Goal: Information Seeking & Learning: Check status

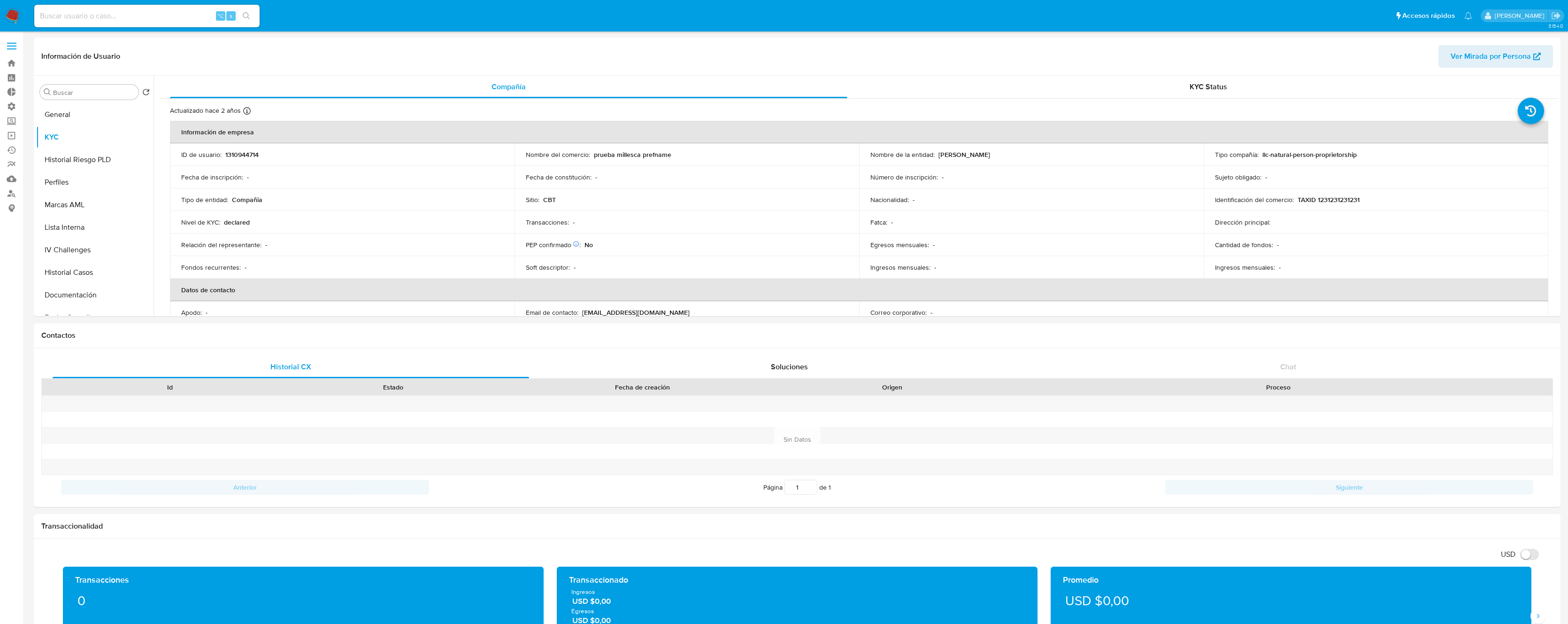
select select "10"
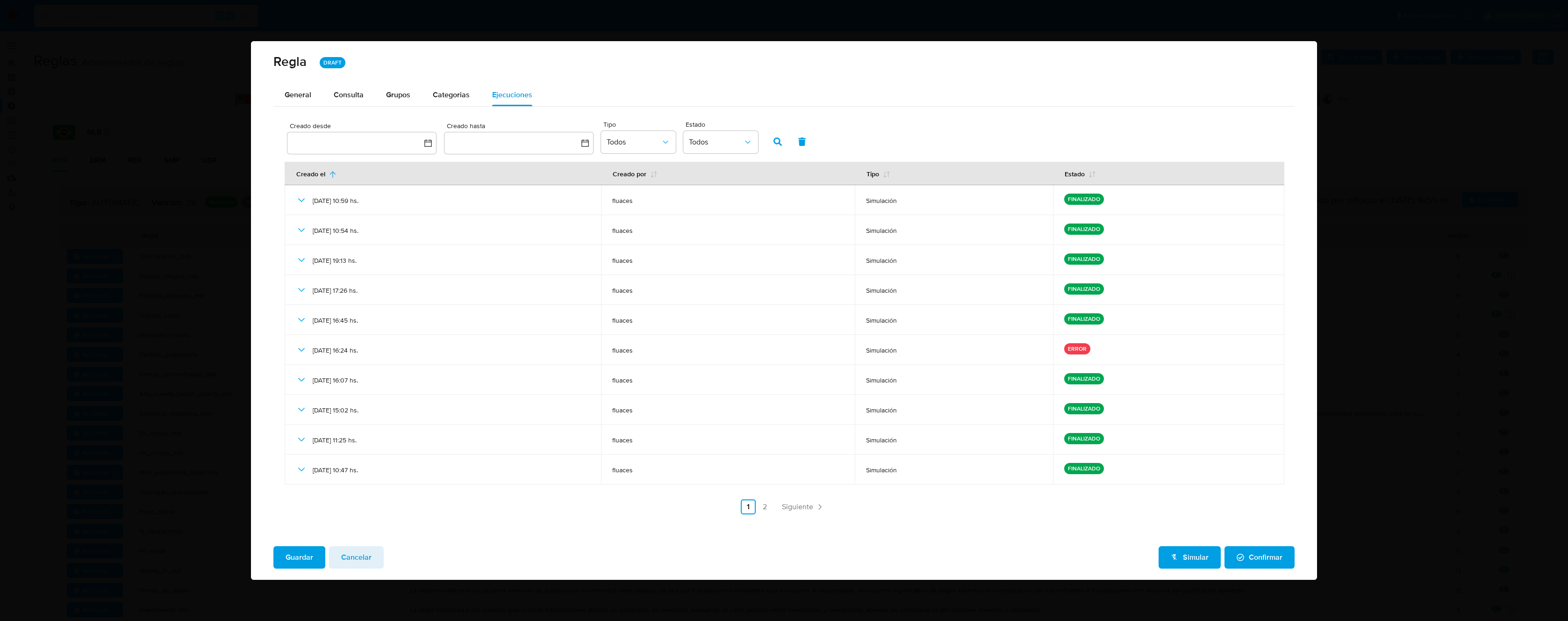
click at [368, 553] on span "Cancelar" at bounding box center [357, 557] width 30 height 21
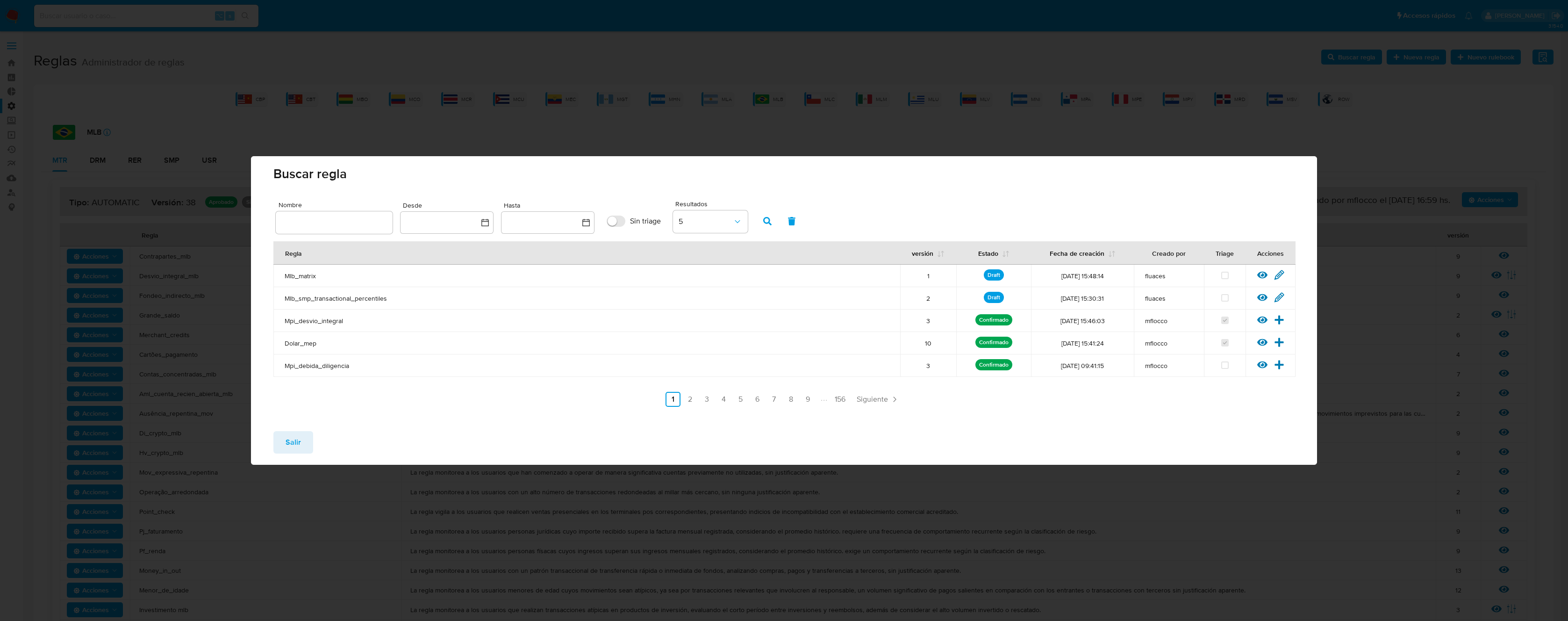
click at [303, 438] on button "Salir" at bounding box center [293, 442] width 40 height 23
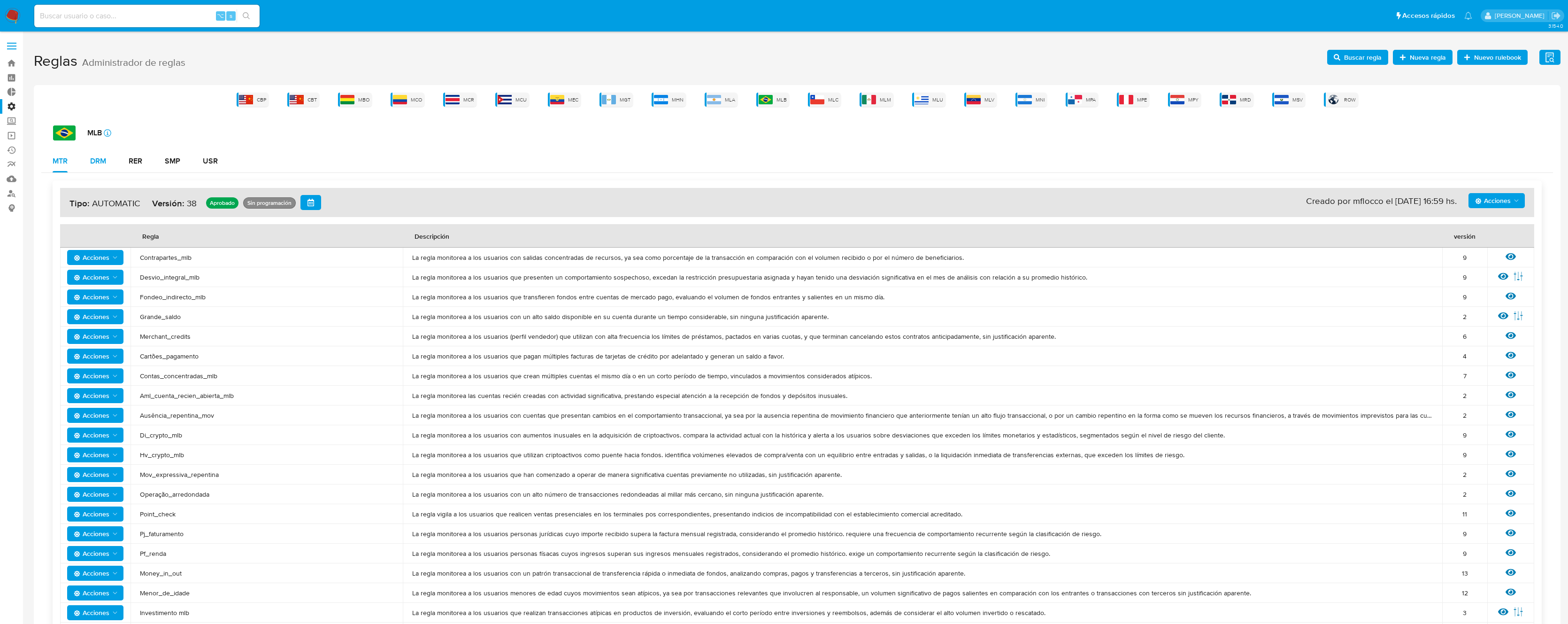
click at [106, 163] on div "DRM" at bounding box center [98, 161] width 16 height 7
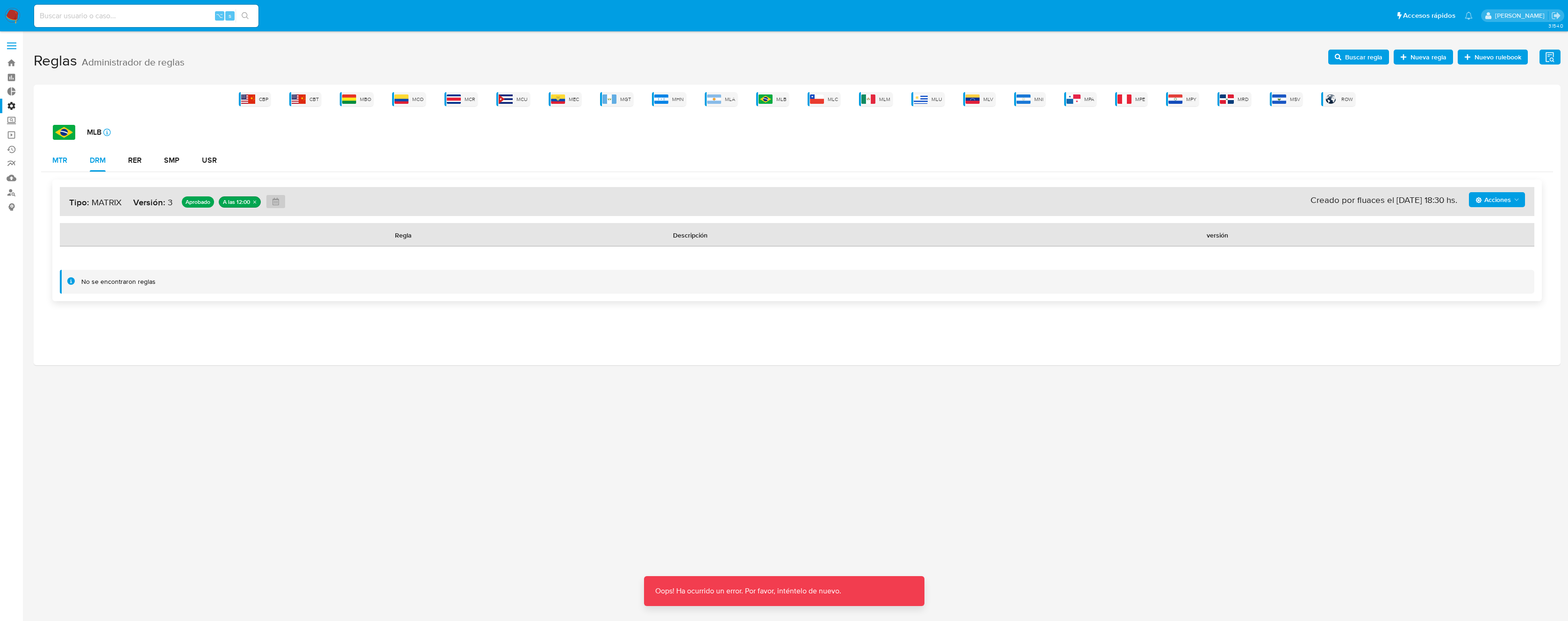
click at [58, 160] on div "MTR" at bounding box center [60, 160] width 15 height 7
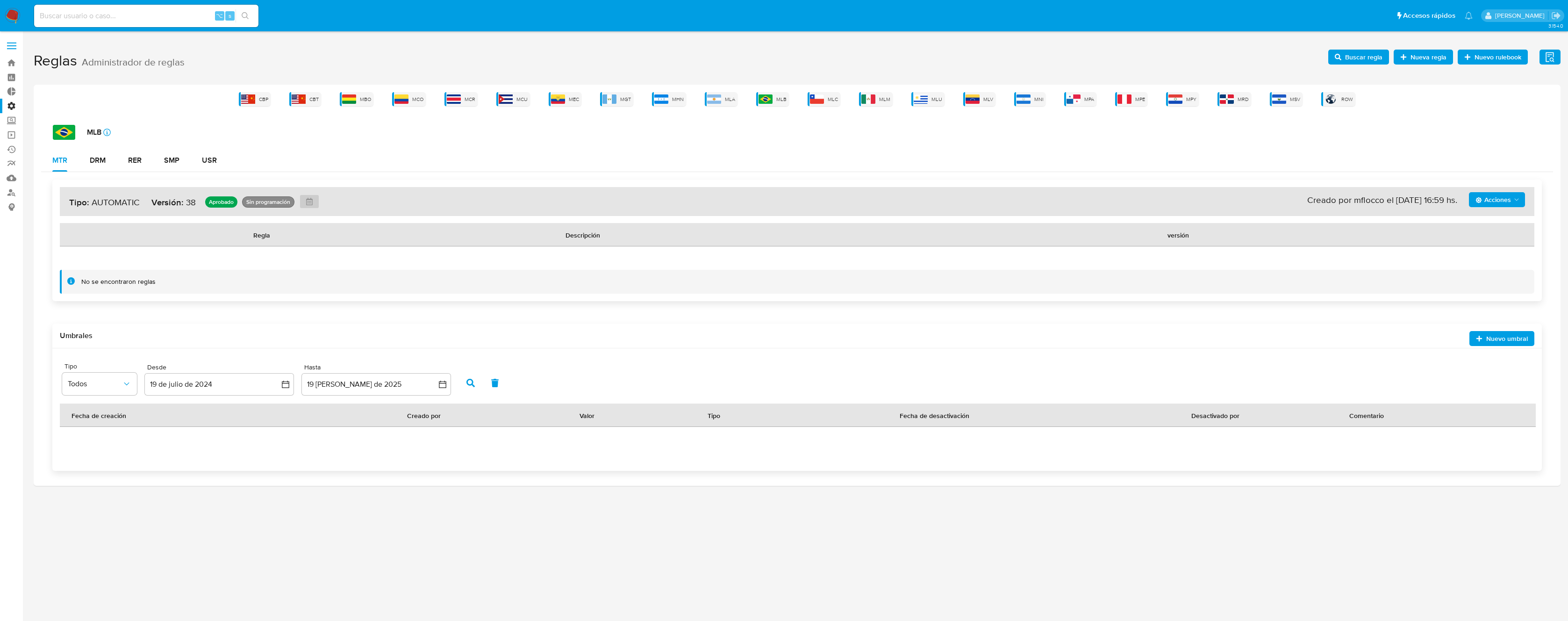
click at [764, 136] on div "MLB icon-info-16" at bounding box center [803, 132] width 1500 height 15
click at [98, 161] on div "DRM" at bounding box center [97, 160] width 16 height 7
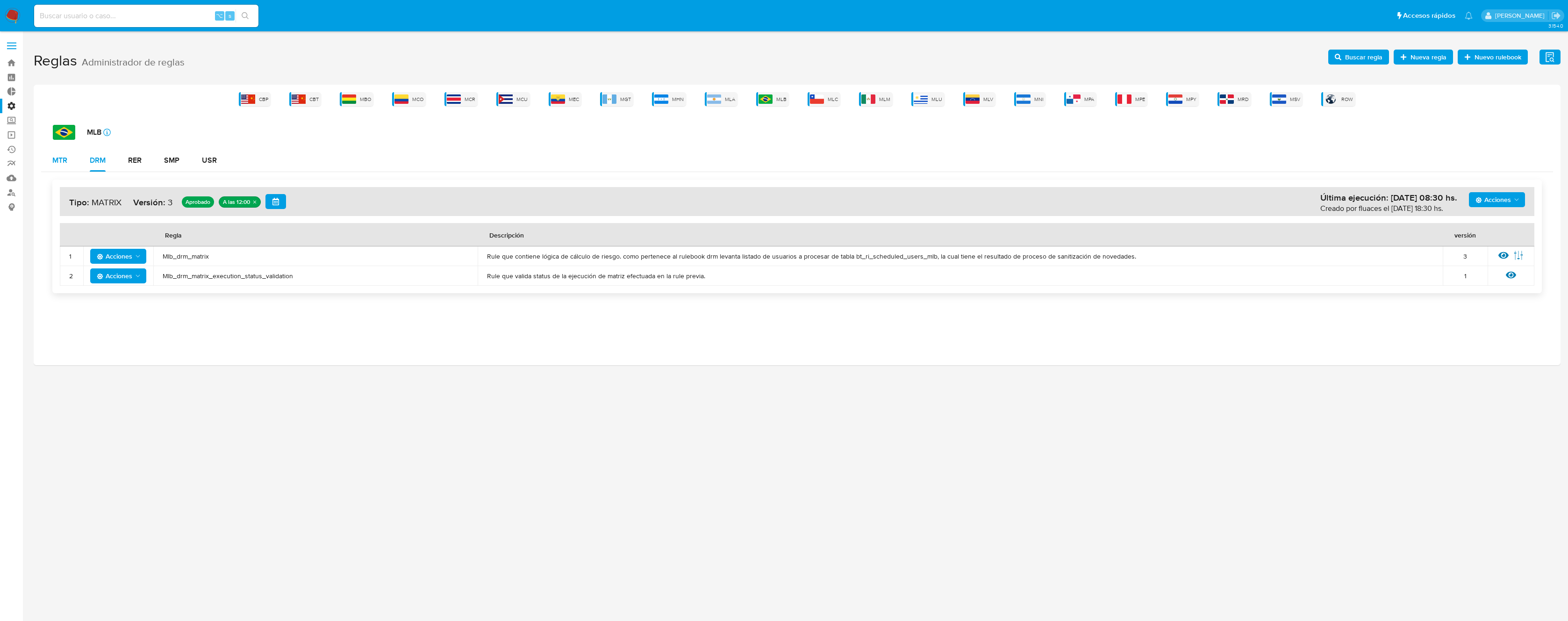
click at [61, 162] on div "MTR" at bounding box center [60, 160] width 15 height 7
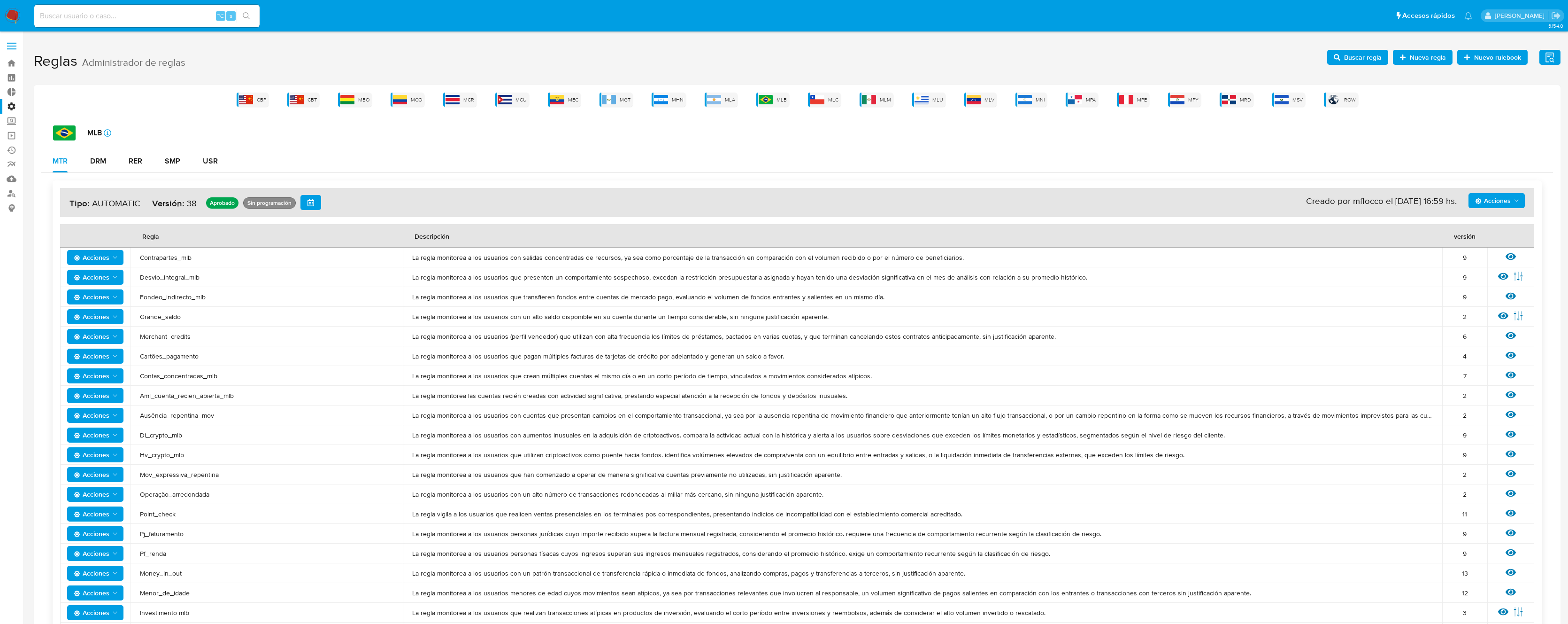
click at [1518, 255] on div "Ver regla" at bounding box center [1511, 258] width 28 height 12
click at [1511, 256] on icon at bounding box center [1511, 257] width 10 height 7
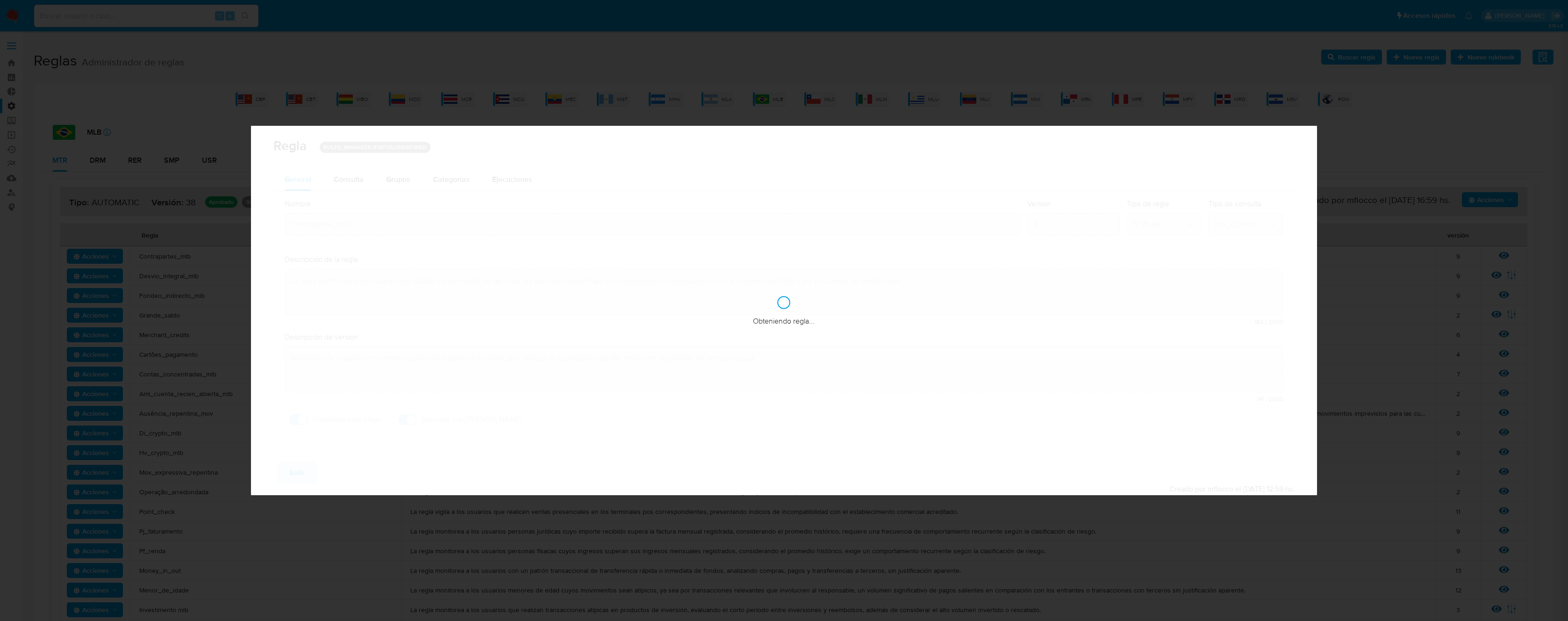
checkbox input "true"
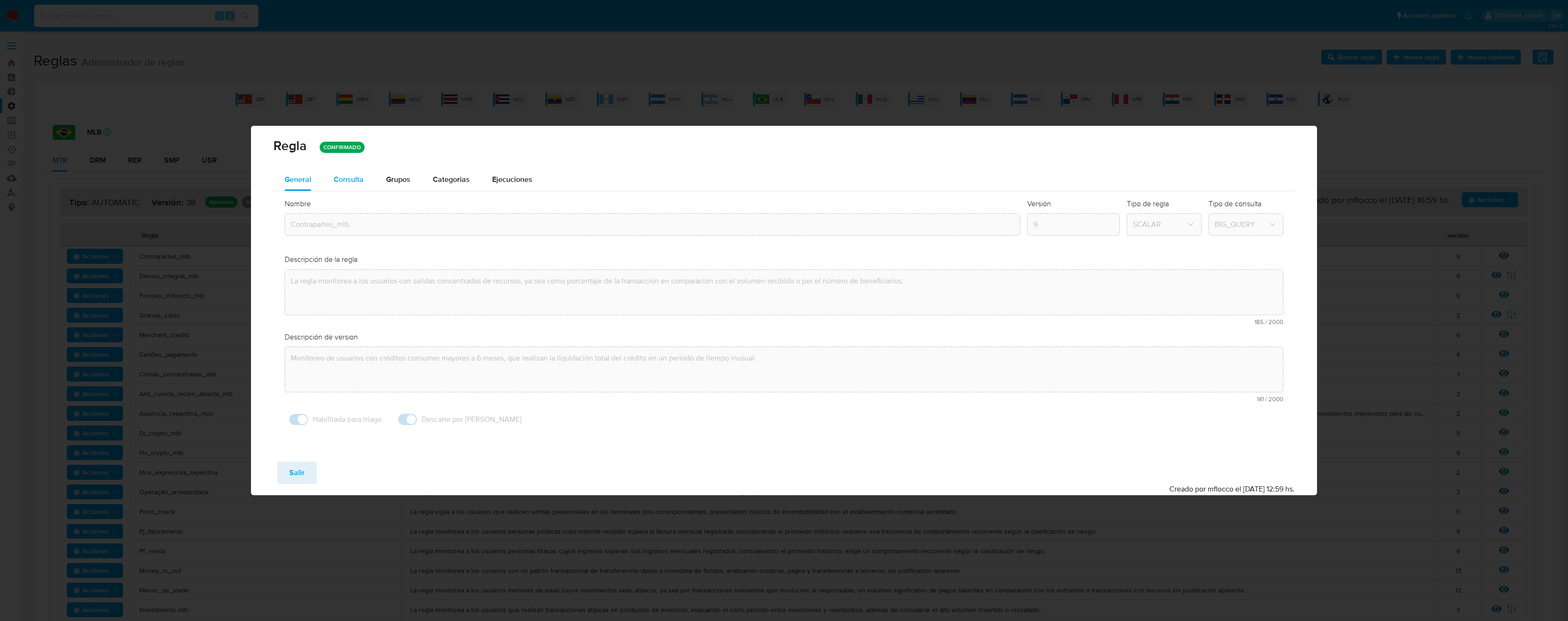
click at [354, 178] on span "Consulta" at bounding box center [348, 180] width 30 height 11
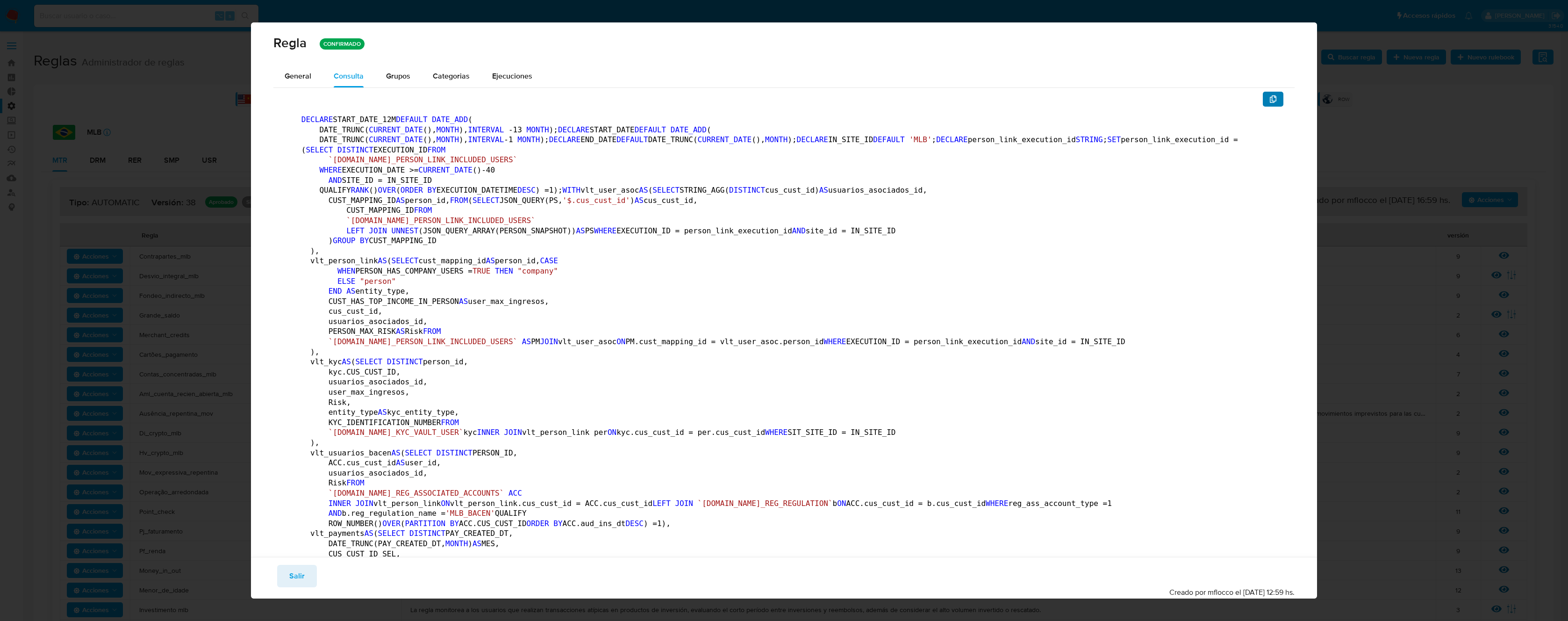
click at [1270, 102] on icon "button" at bounding box center [1273, 99] width 7 height 7
drag, startPoint x: 295, startPoint y: 578, endPoint x: 240, endPoint y: 460, distance: 130.2
click at [295, 577] on span "Salir" at bounding box center [296, 576] width 15 height 21
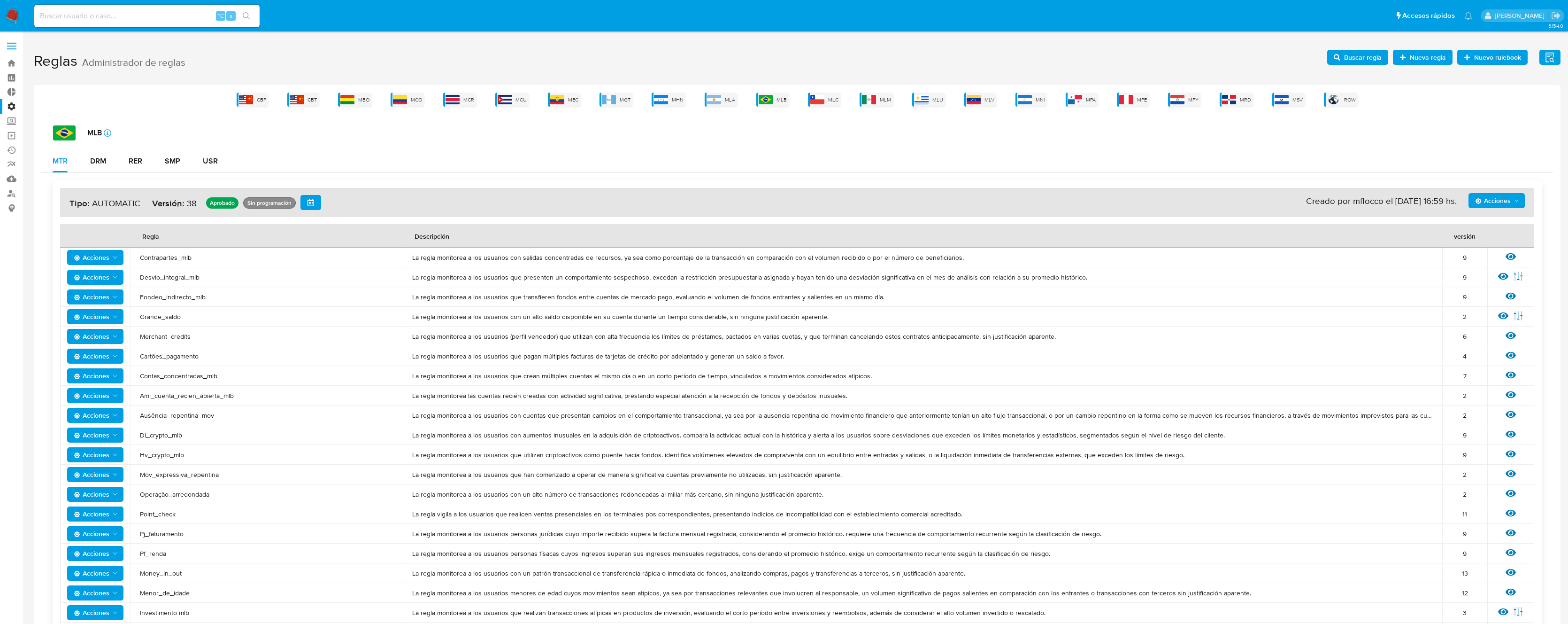
drag, startPoint x: 203, startPoint y: 260, endPoint x: 141, endPoint y: 256, distance: 62.1
click at [141, 256] on span "Contrapartes_mlb" at bounding box center [267, 258] width 254 height 9
click at [766, 103] on img at bounding box center [766, 99] width 14 height 9
click at [178, 165] on div "SMP" at bounding box center [172, 161] width 15 height 7
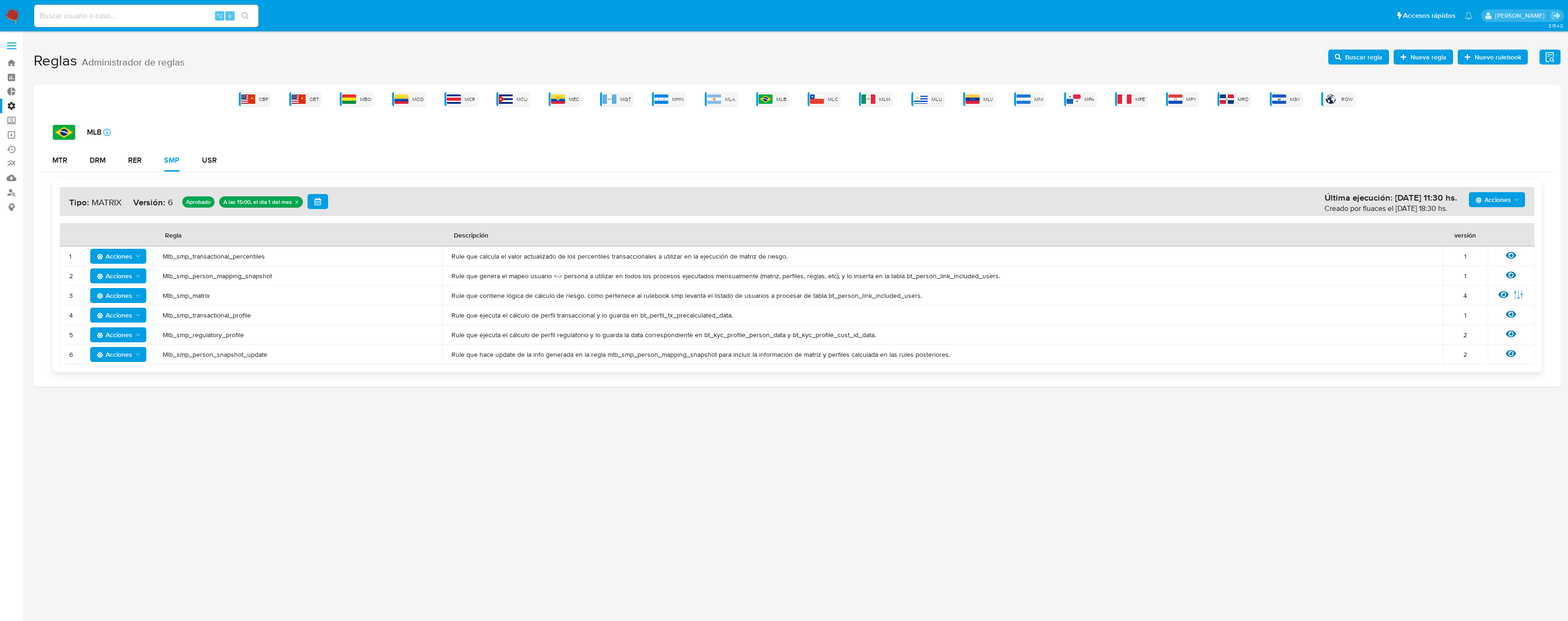
click at [263, 276] on span "Mlb_smp_person_mapping_snapshot" at bounding box center [298, 276] width 270 height 9
click at [1507, 276] on icon at bounding box center [1511, 275] width 10 height 7
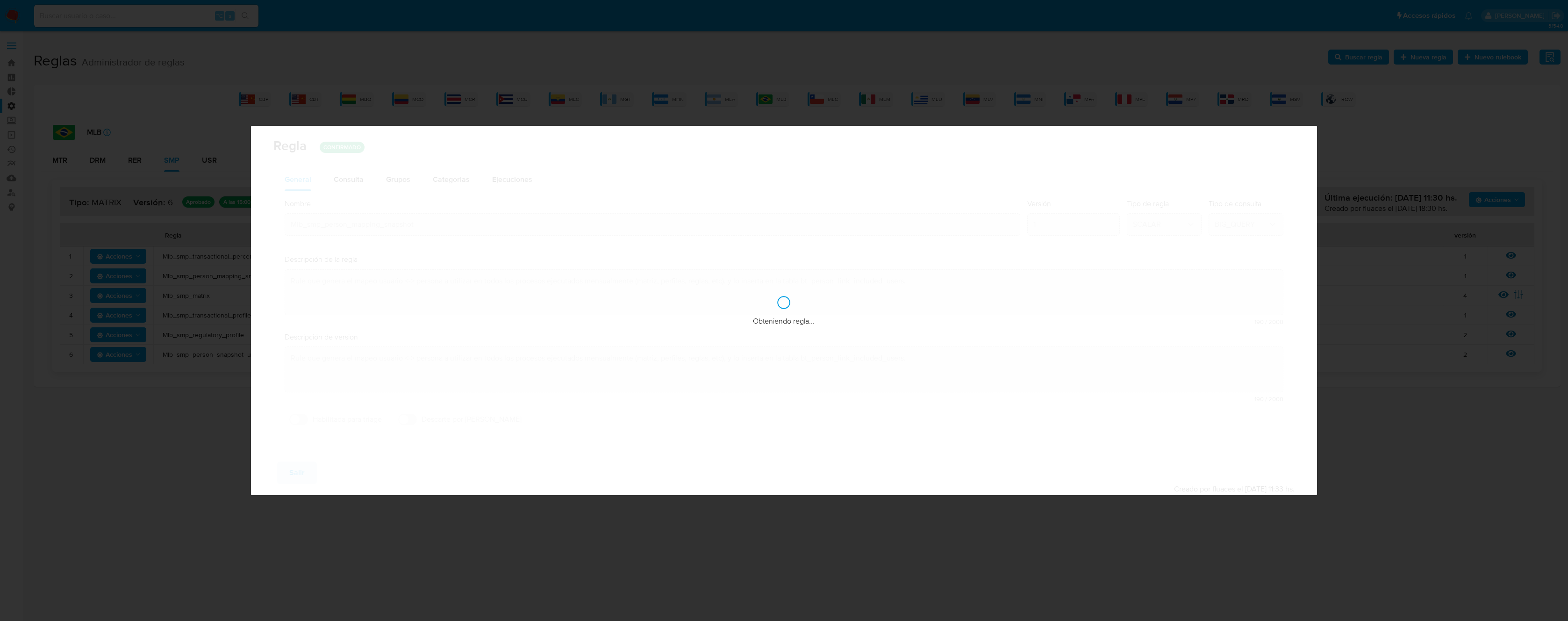
checkbox input "false"
click at [383, 191] on div "Nombre text-es Mlb_smp_person_mapping_snapshot text-pt Mlb_smp_person_mapping_s…" at bounding box center [784, 314] width 1021 height 247
click at [349, 179] on span "Consulta" at bounding box center [348, 180] width 30 height 11
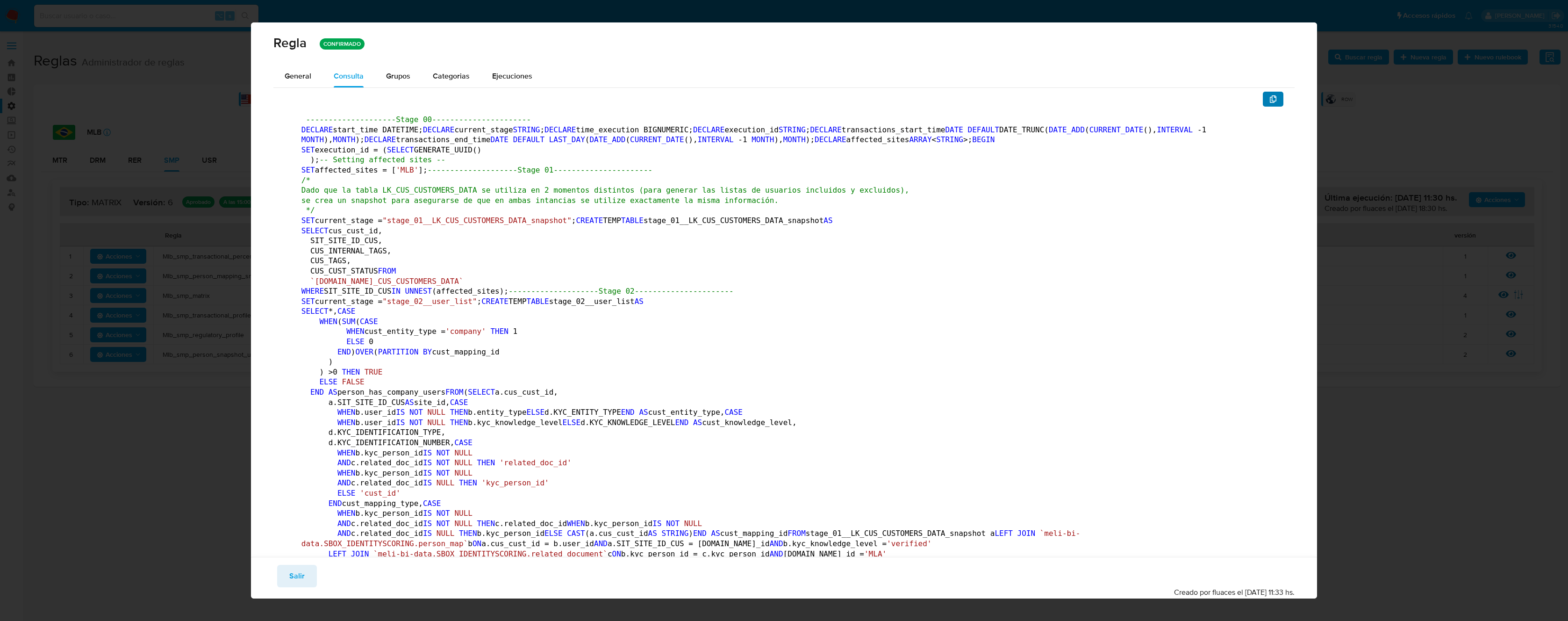
click at [1270, 100] on button "button" at bounding box center [1273, 99] width 21 height 15
click at [298, 580] on span "Salir" at bounding box center [296, 576] width 15 height 21
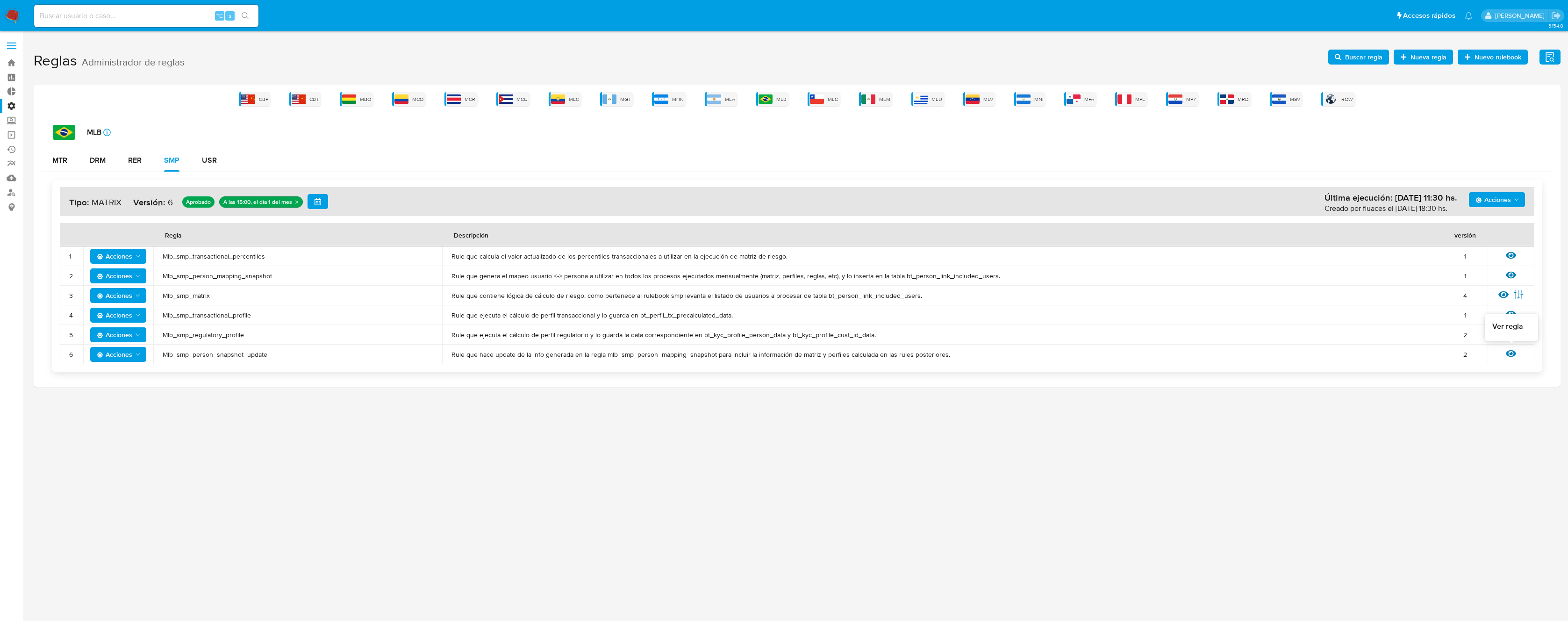
click at [1513, 354] on icon at bounding box center [1511, 353] width 10 height 10
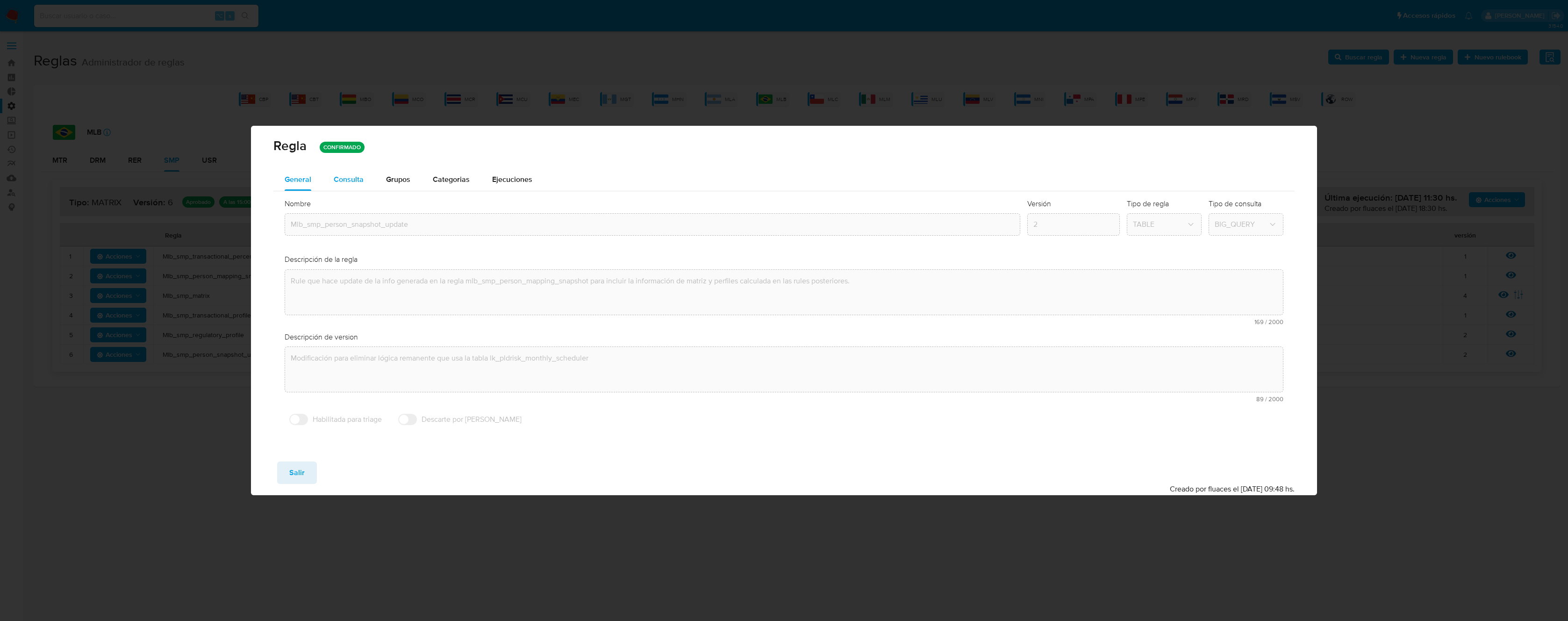
click at [340, 180] on span "Consulta" at bounding box center [348, 180] width 30 height 11
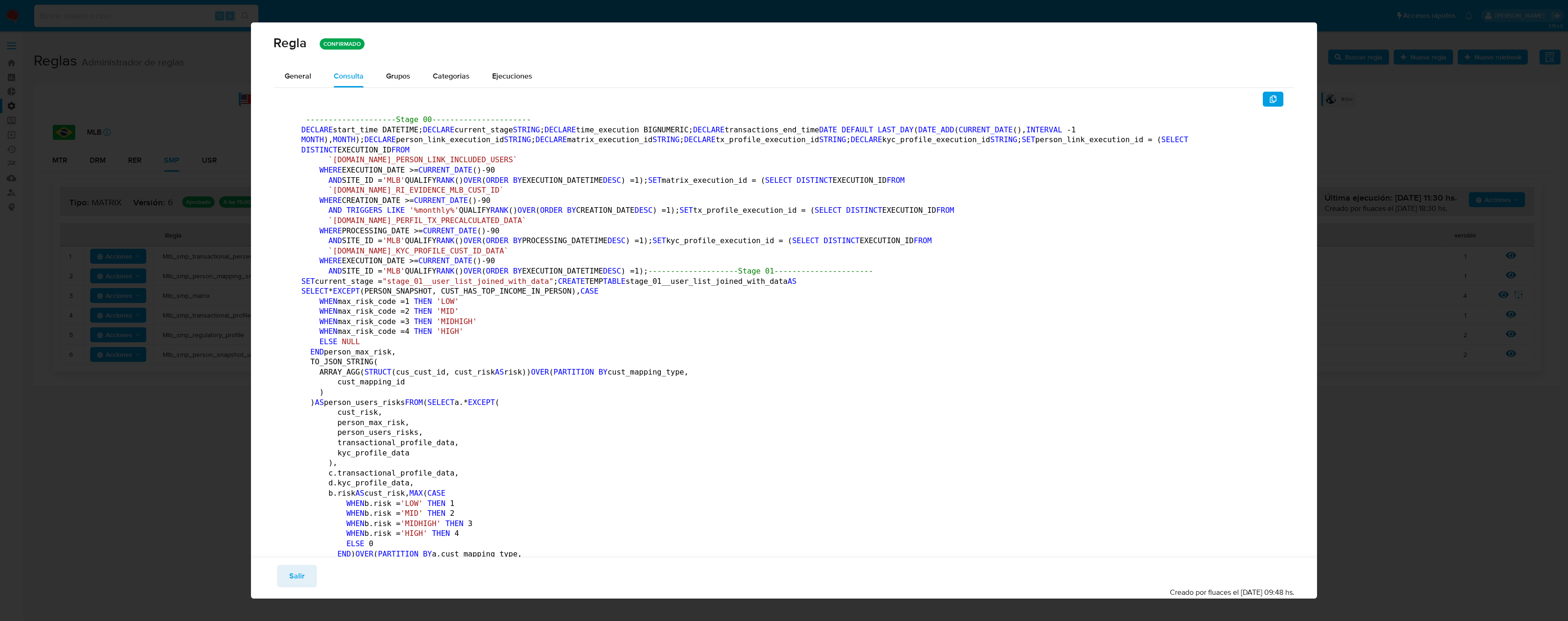
click at [1276, 102] on div "--------------------Stage 00---------------------- DECLARE start_time DATETIME;…" at bounding box center [784, 570] width 1021 height 960
click at [1269, 100] on icon "button" at bounding box center [1273, 99] width 7 height 7
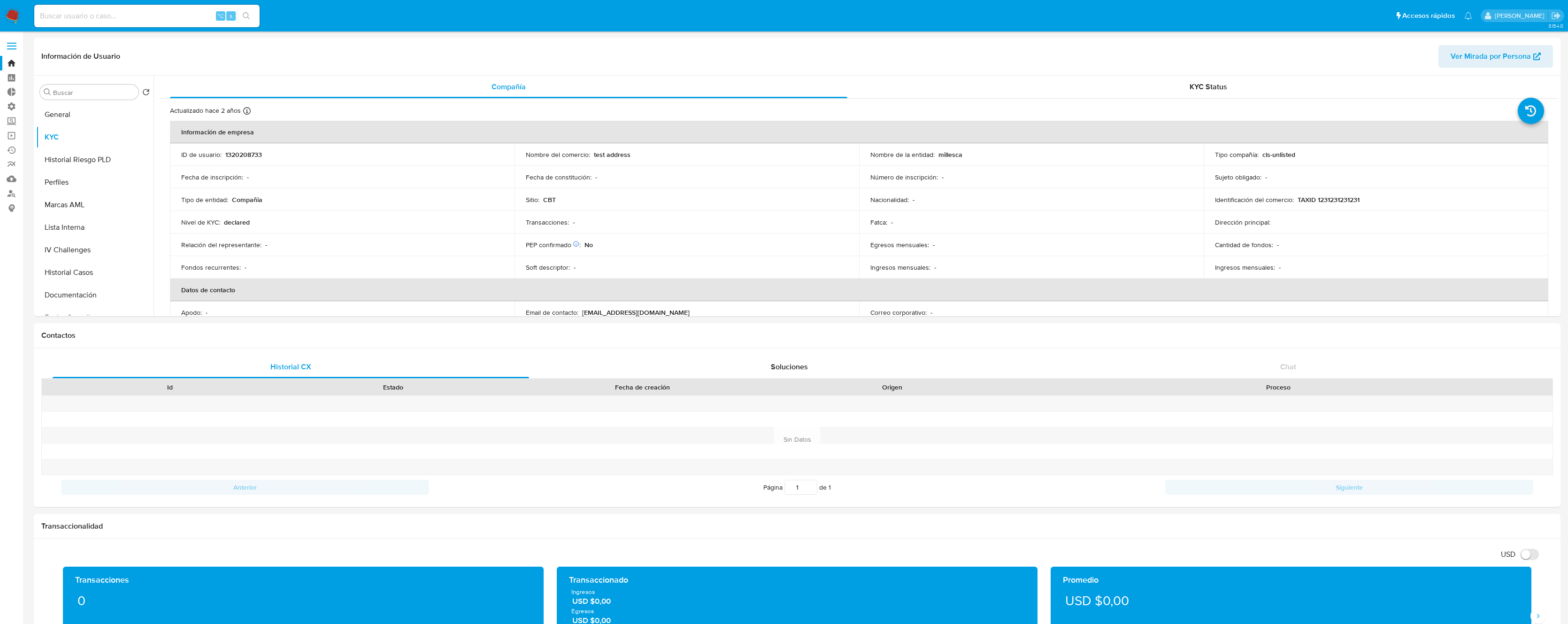
select select "10"
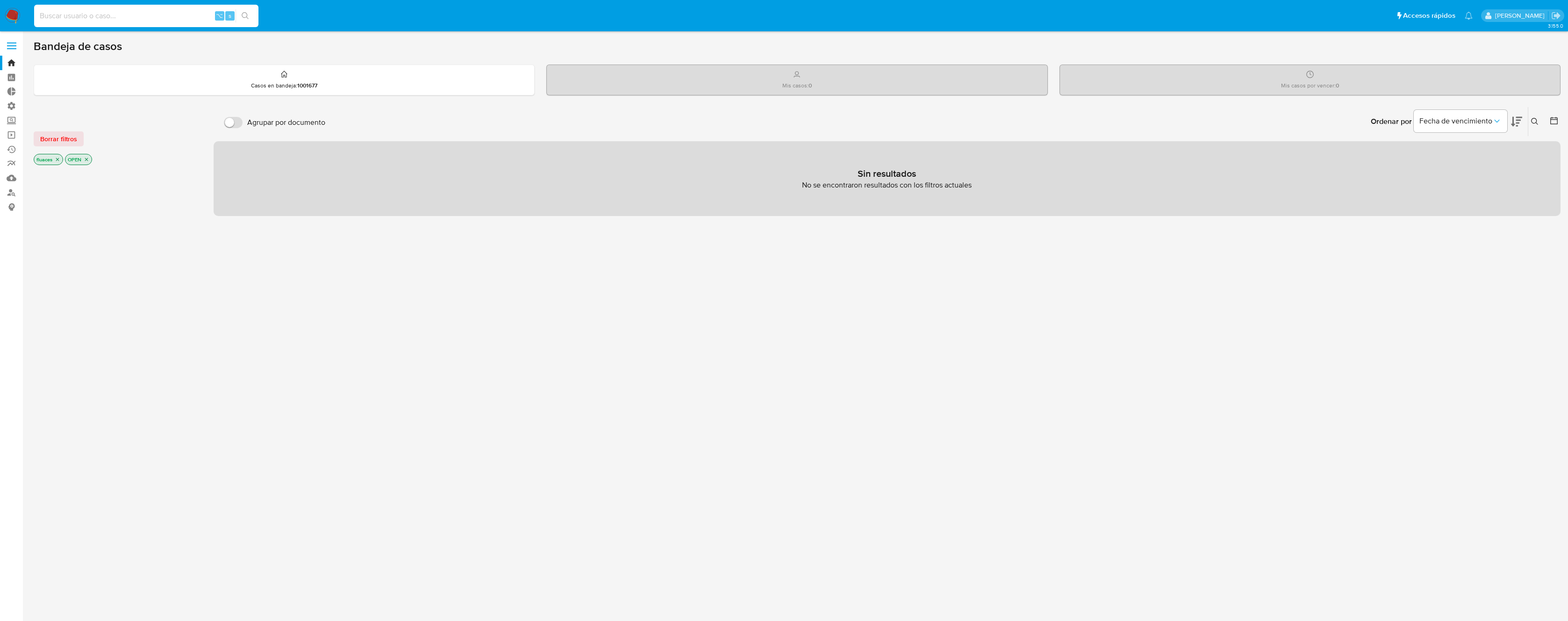
click at [132, 19] on input at bounding box center [146, 16] width 225 height 12
type input "ragnarokian"
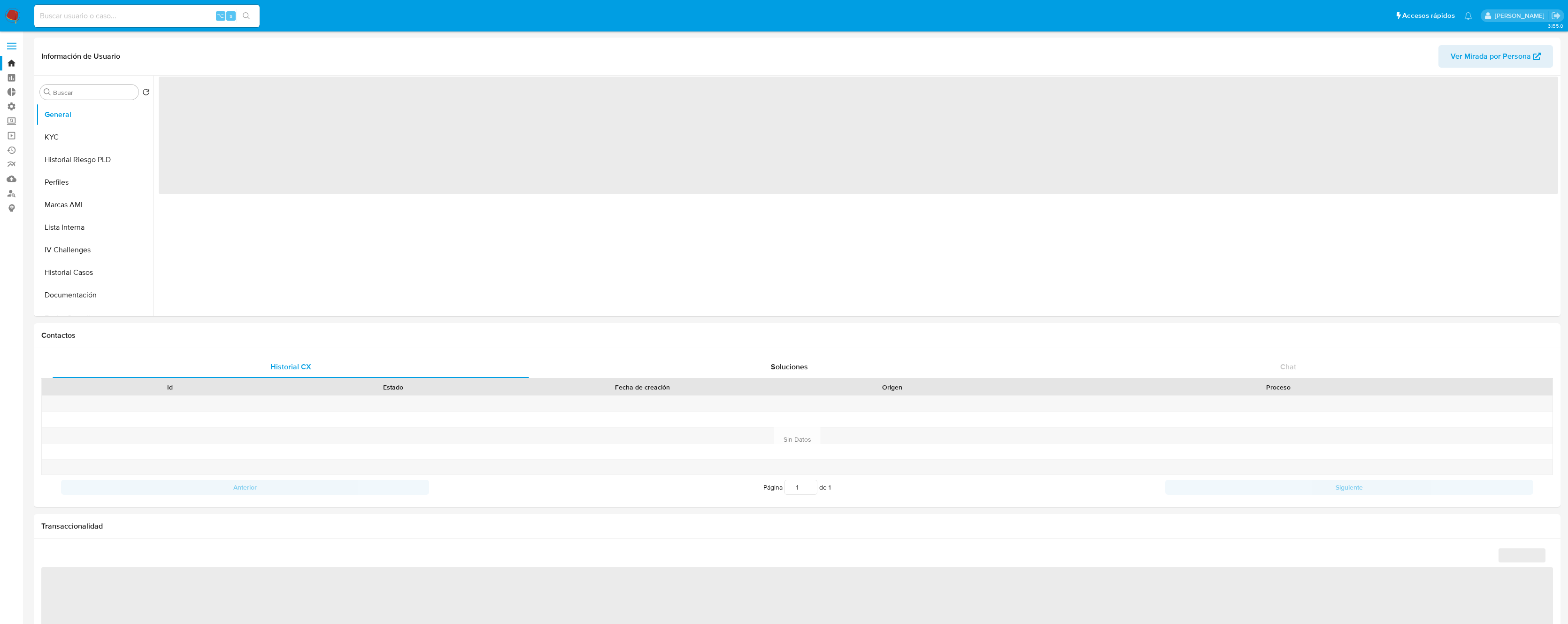
select select "10"
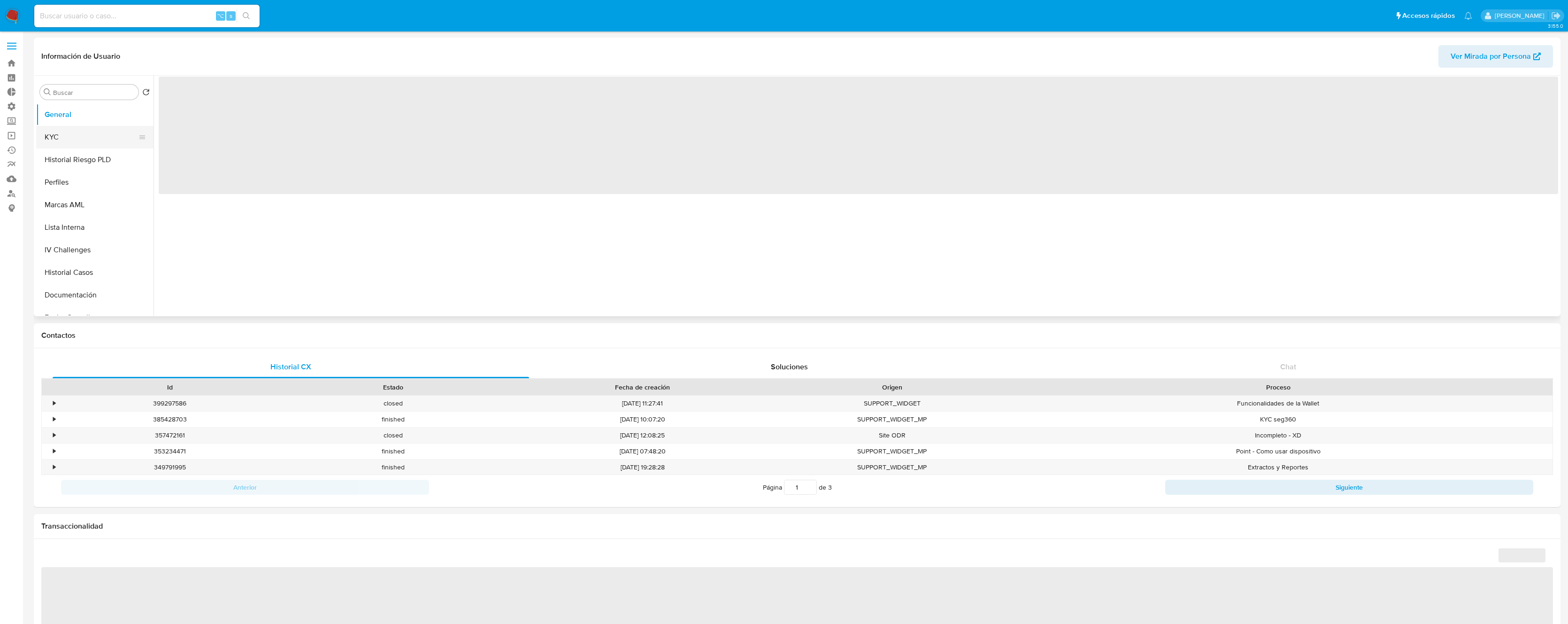
click at [68, 141] on button "KYC" at bounding box center [91, 137] width 110 height 23
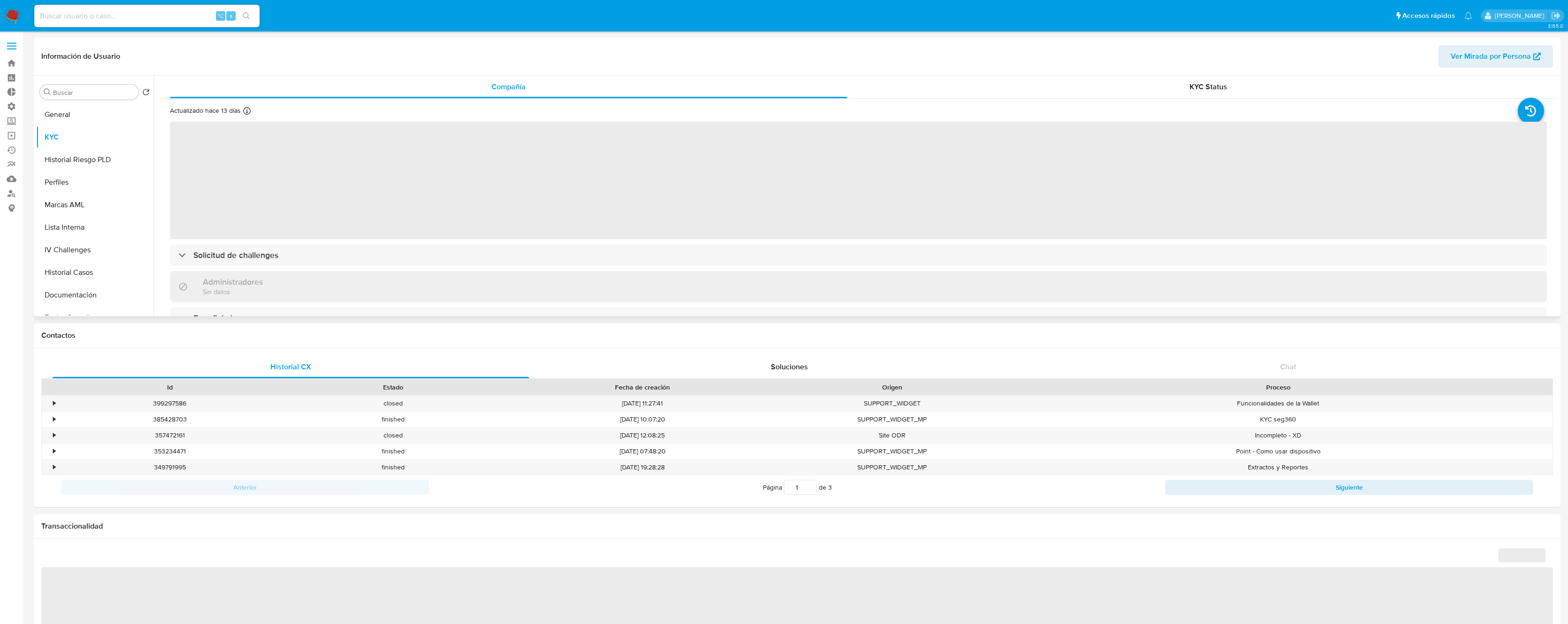
select select "10"
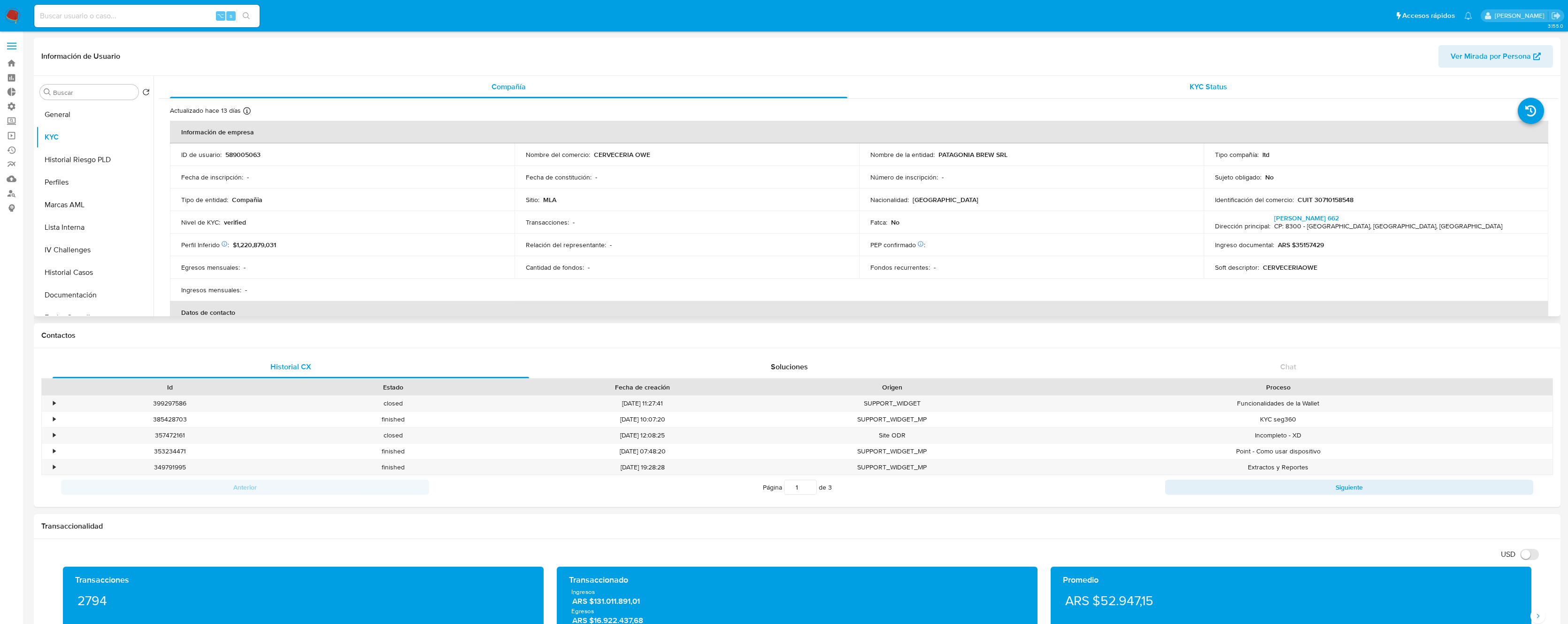
click at [1152, 93] on div "KYC Status" at bounding box center [1209, 87] width 678 height 23
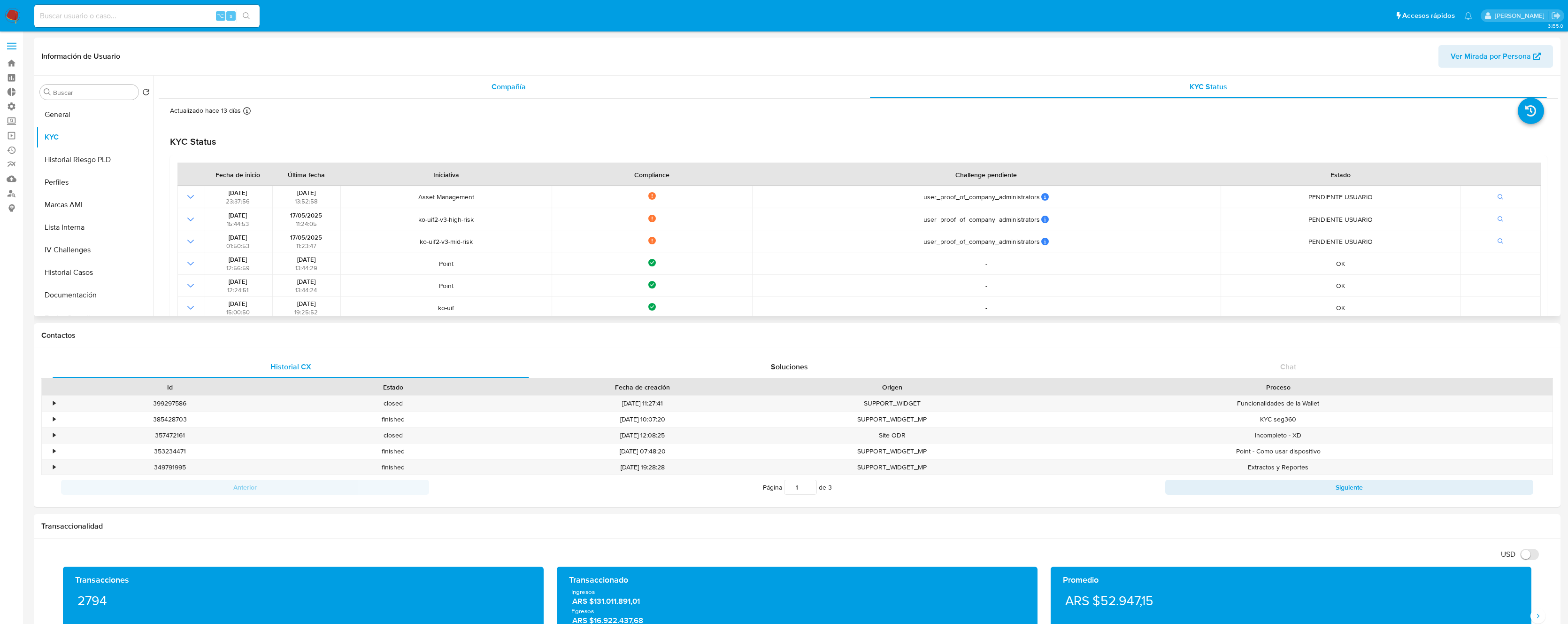
click at [520, 86] on span "Compañía" at bounding box center [509, 87] width 34 height 11
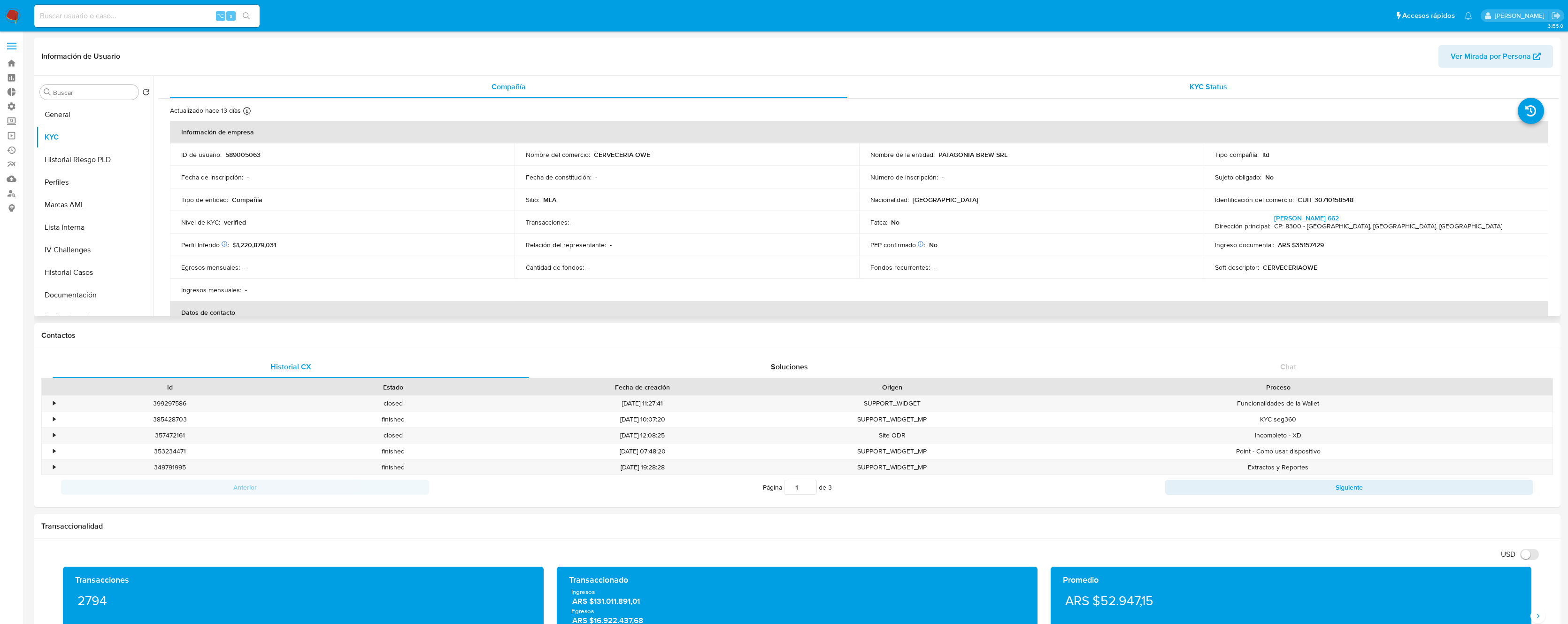
click at [1164, 92] on div "KYC Status" at bounding box center [1209, 87] width 678 height 23
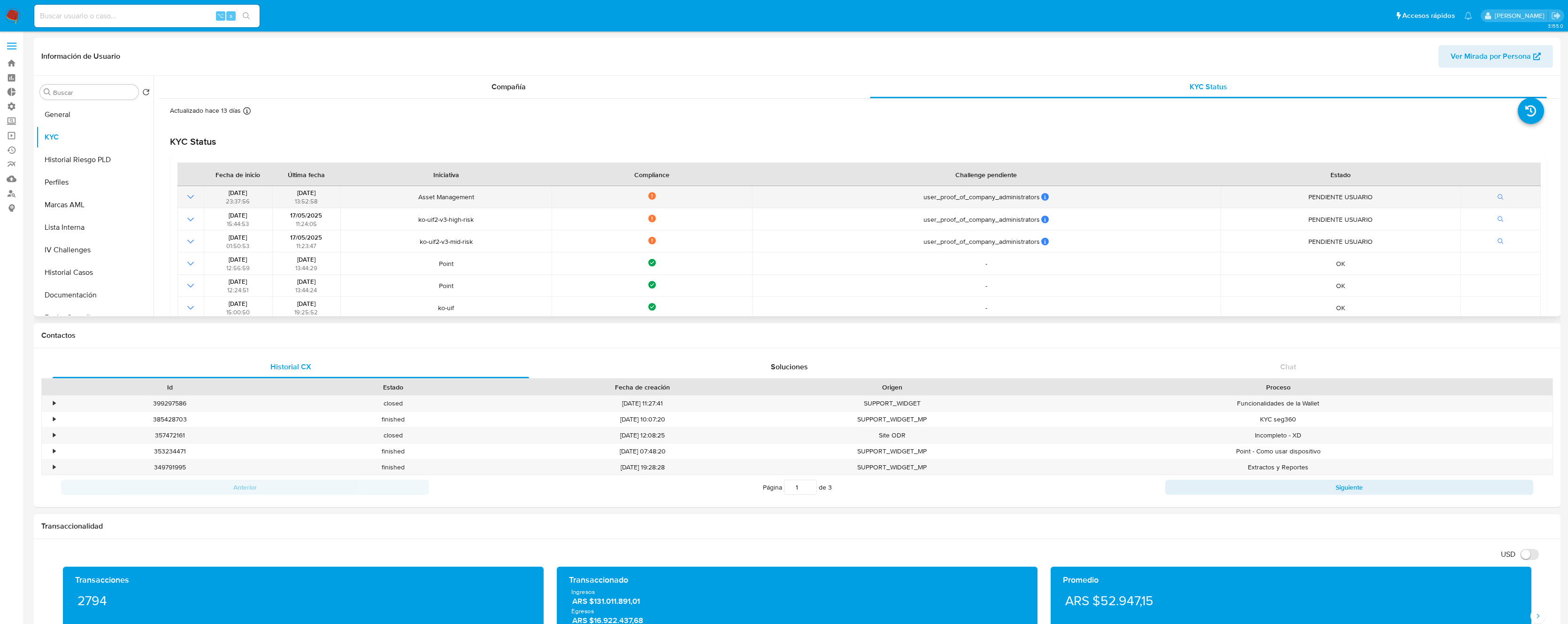
click at [195, 197] on icon "Mostrar operación" at bounding box center [191, 196] width 11 height 11
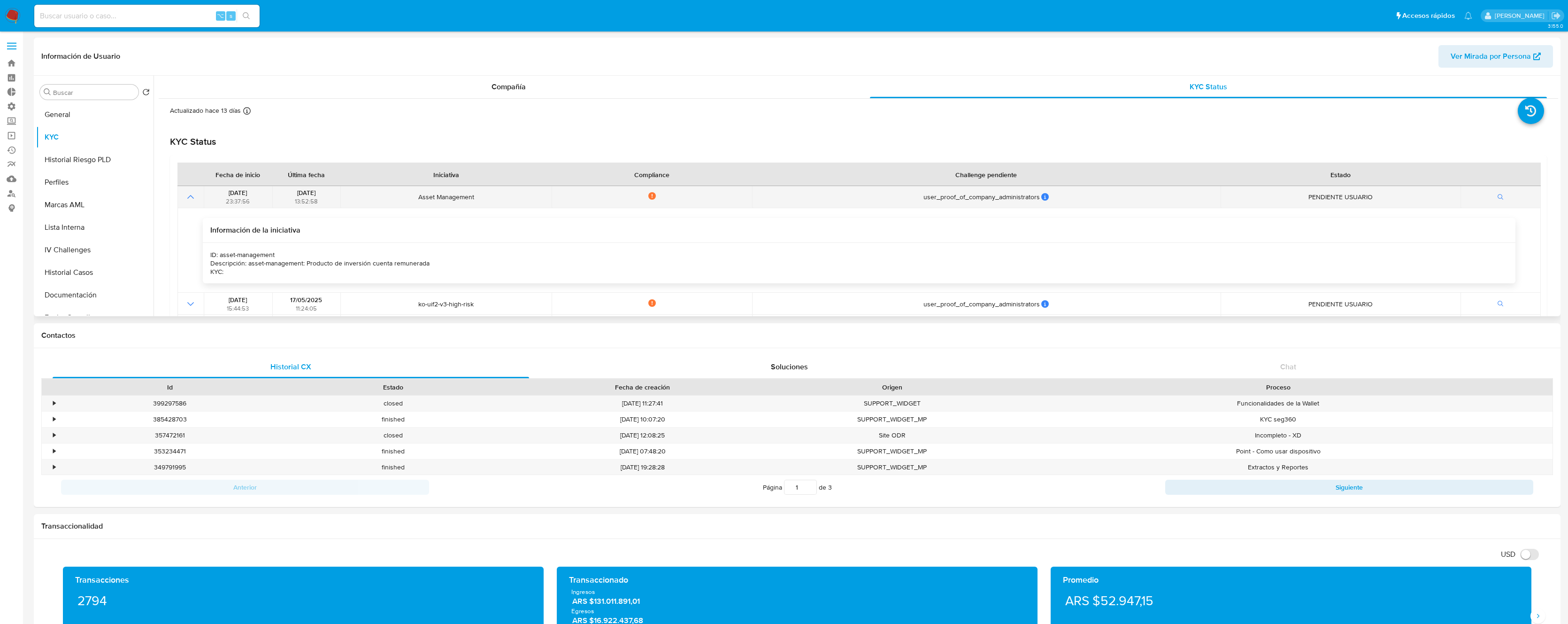
click at [189, 198] on icon "Mostrar operación" at bounding box center [191, 196] width 11 height 11
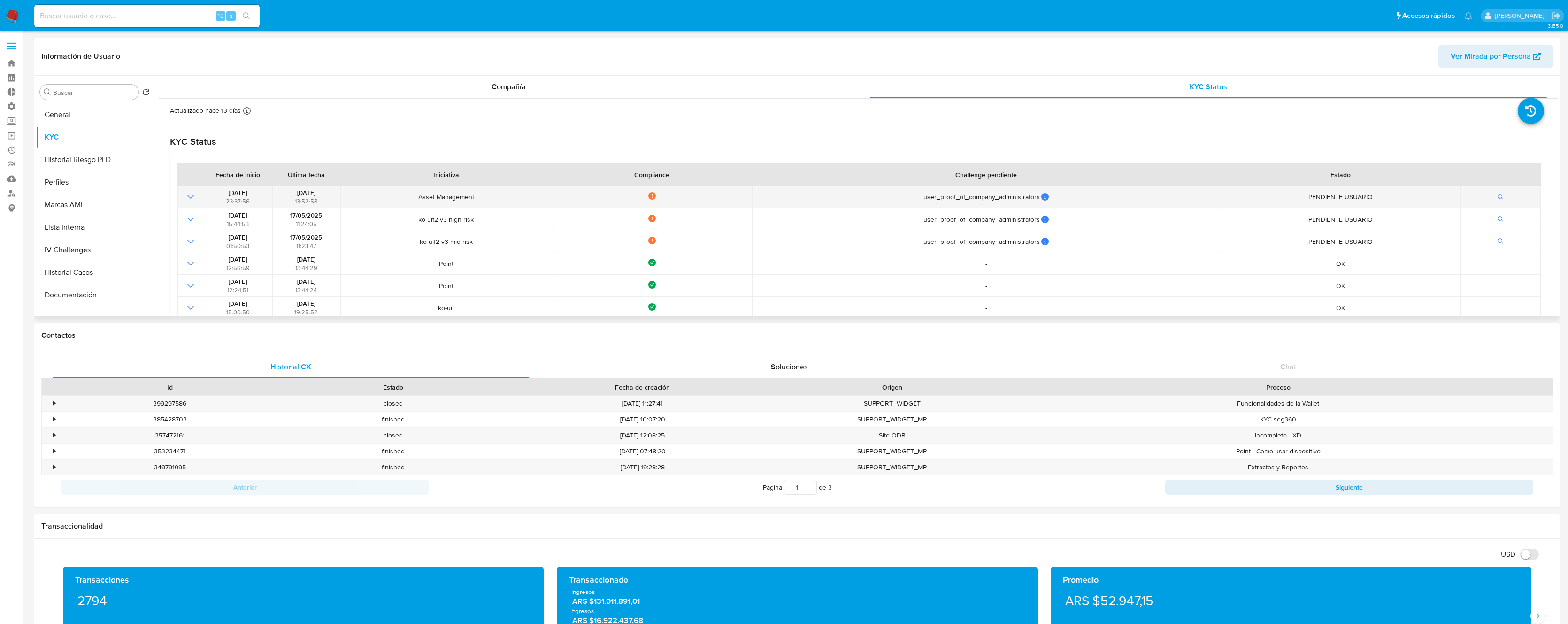
click at [193, 197] on icon "Mostrar operación" at bounding box center [191, 196] width 11 height 11
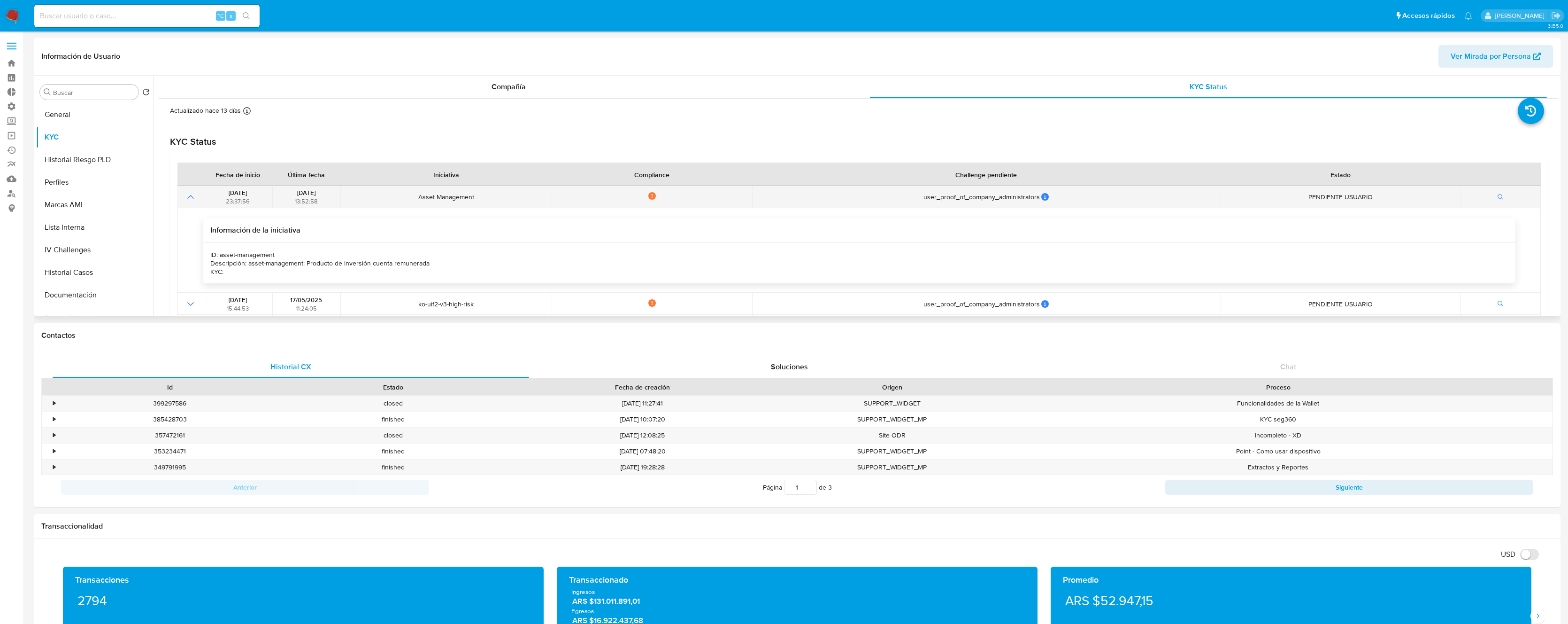
click at [193, 197] on icon "Mostrar operación" at bounding box center [190, 197] width 7 height 4
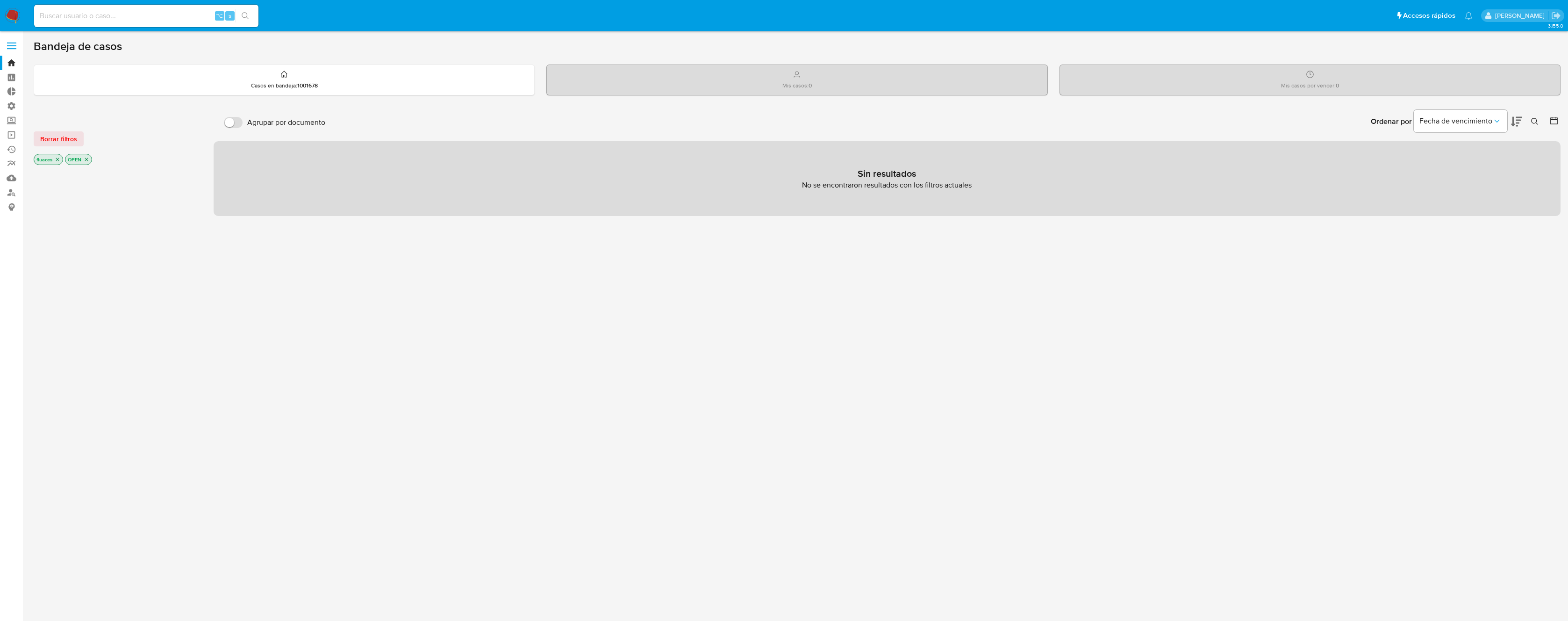
drag, startPoint x: 128, startPoint y: 24, endPoint x: 128, endPoint y: 19, distance: 5.0
click at [128, 24] on div "⌥ s" at bounding box center [146, 16] width 225 height 23
click at [129, 17] on input at bounding box center [146, 16] width 225 height 12
paste input "1781751597"
type input "1781751597"
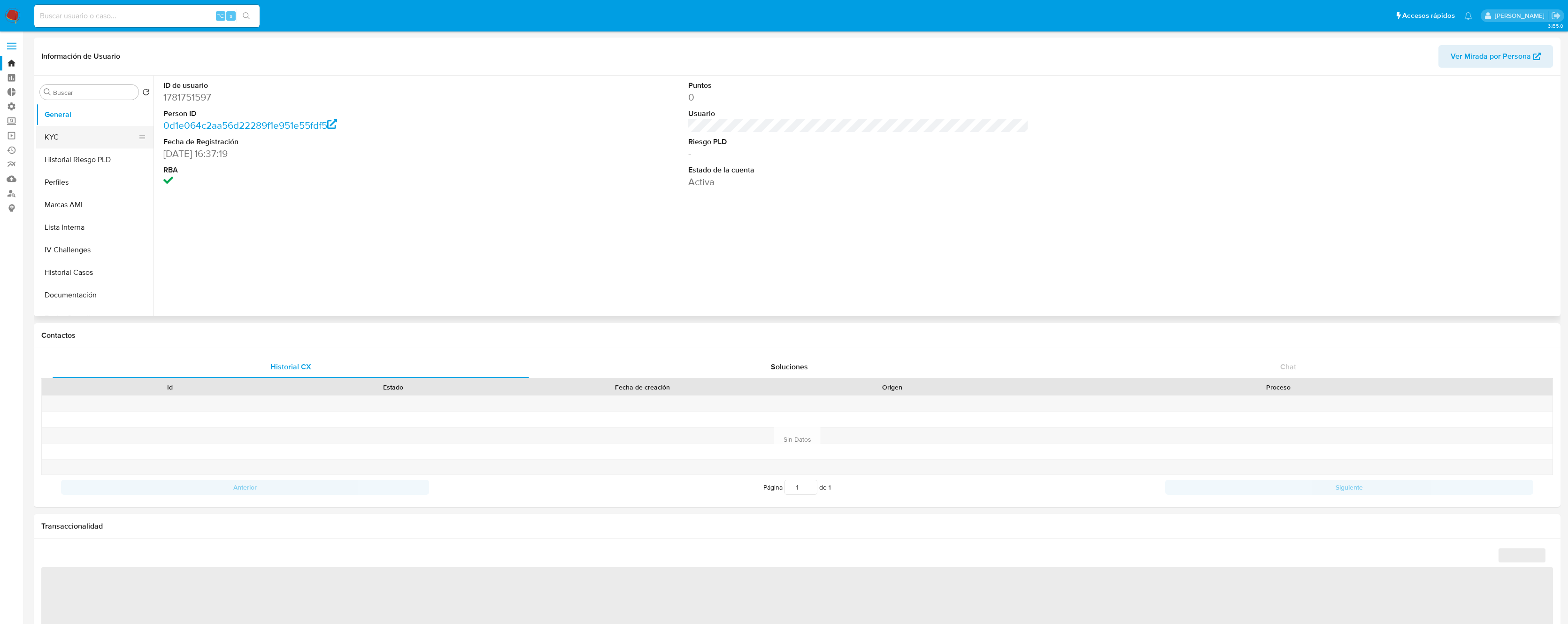
click at [71, 135] on button "KYC" at bounding box center [91, 137] width 110 height 23
select select "10"
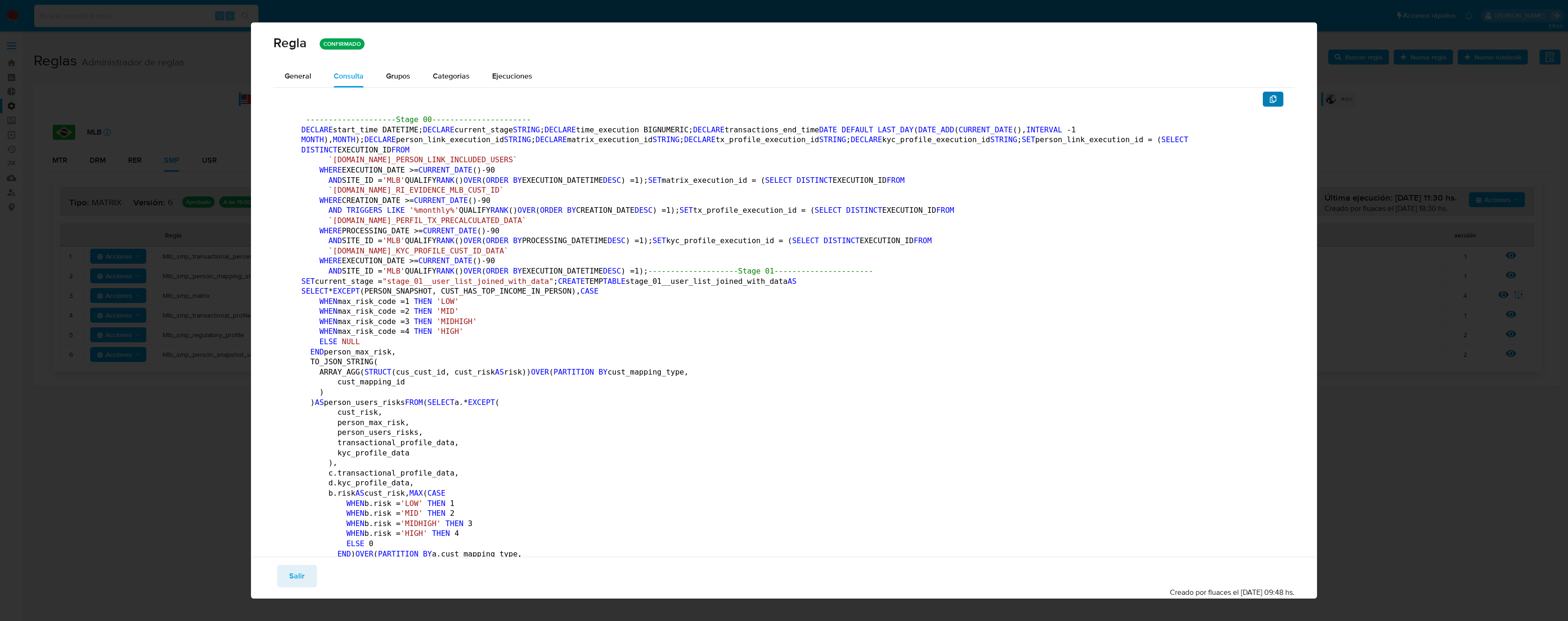
click at [1263, 99] on button "button" at bounding box center [1273, 99] width 21 height 15
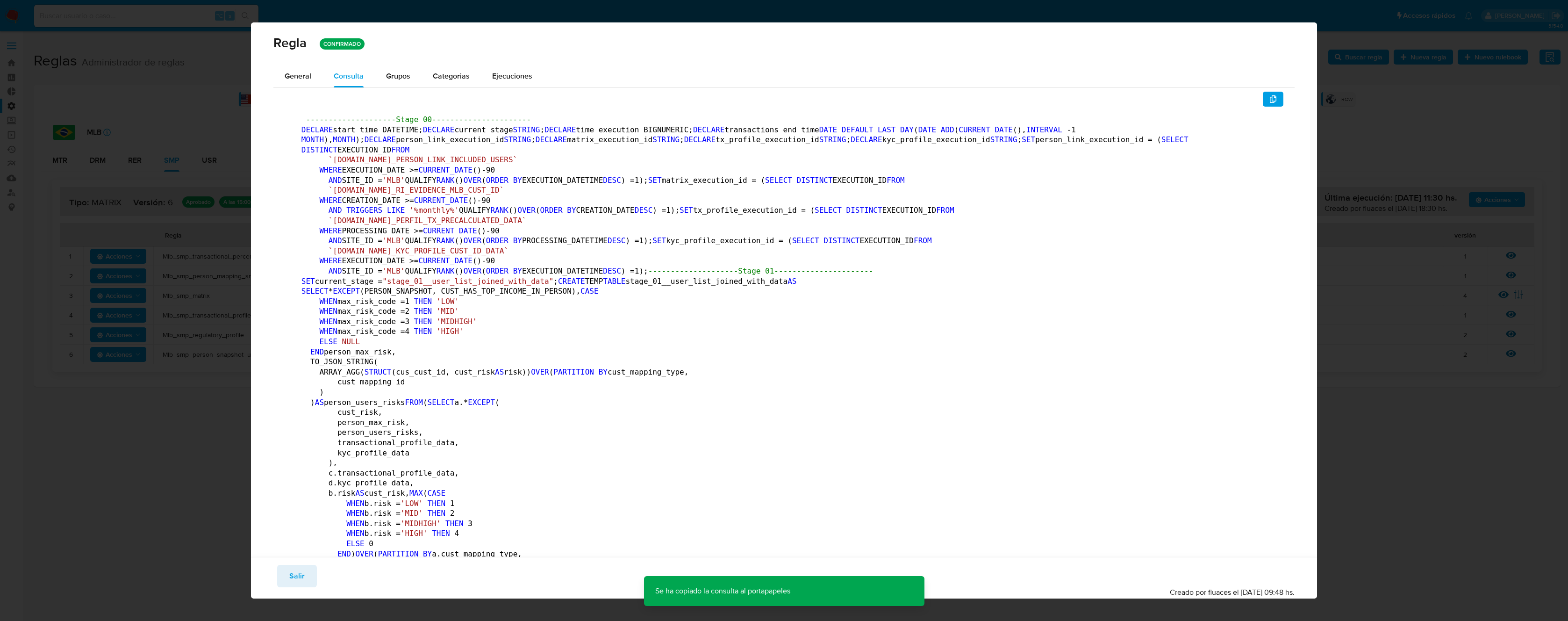
click at [289, 75] on span "General" at bounding box center [298, 76] width 27 height 11
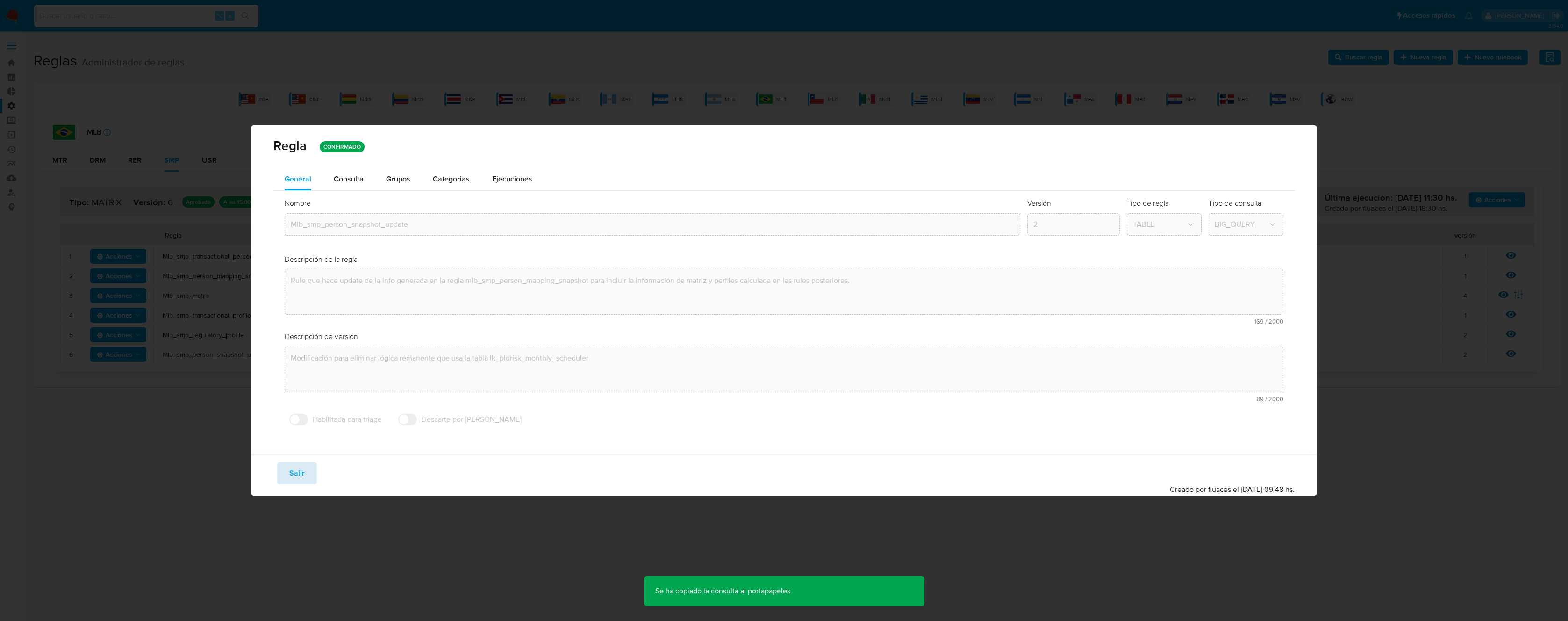
click at [298, 468] on span "Salir" at bounding box center [296, 473] width 15 height 21
type input "1"
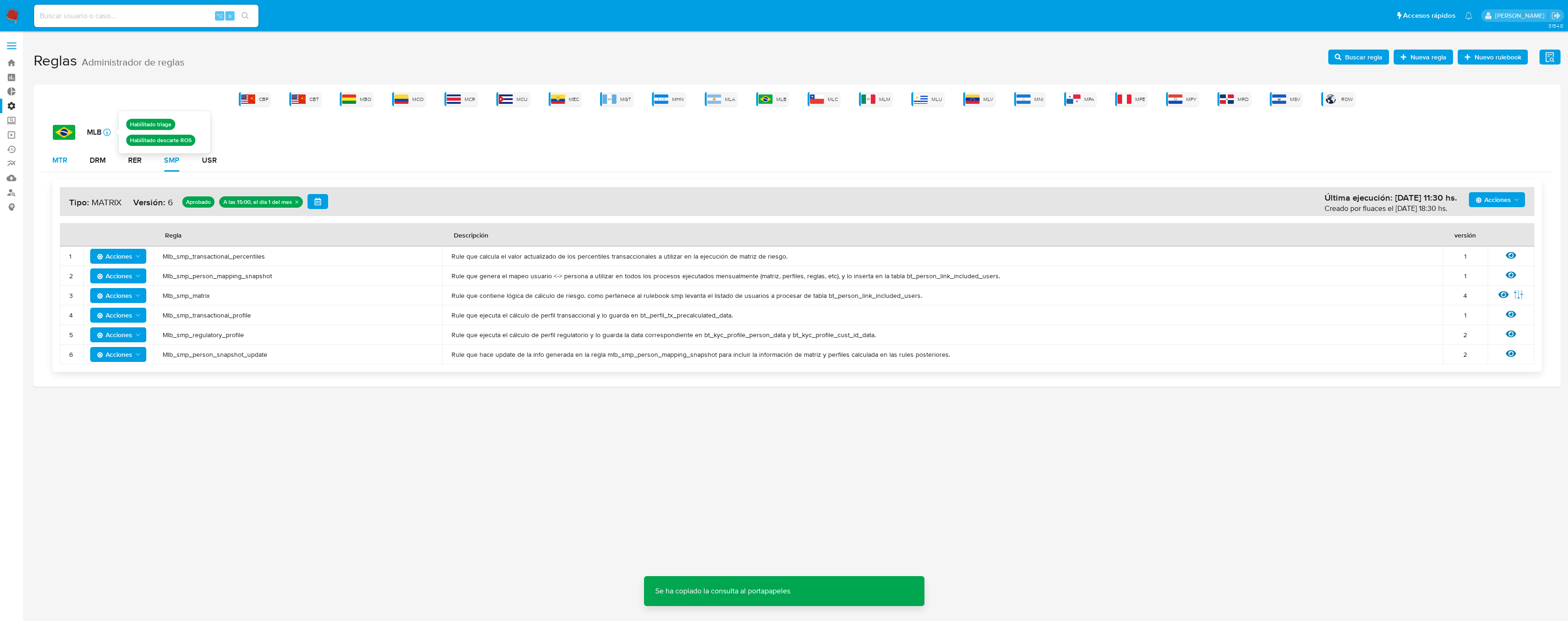
click at [57, 166] on div "MTR" at bounding box center [60, 160] width 15 height 23
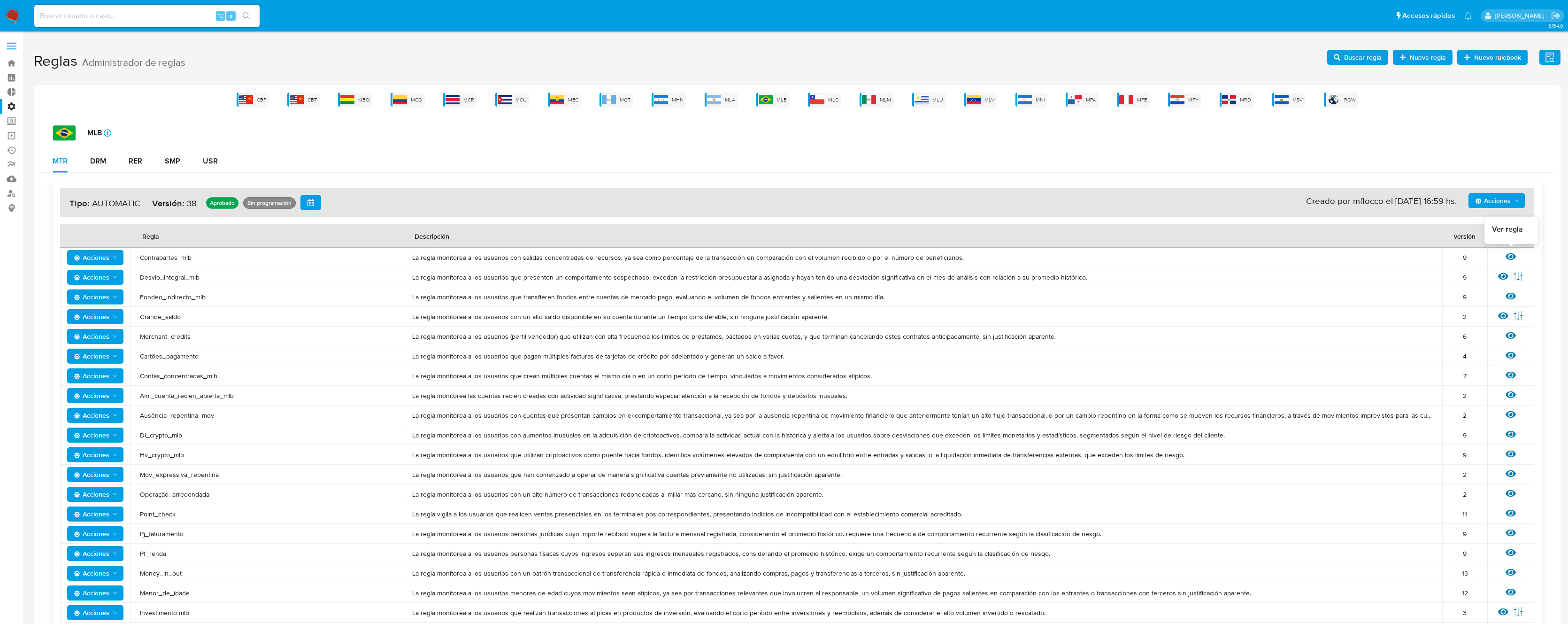
click at [1512, 254] on icon at bounding box center [1511, 256] width 10 height 10
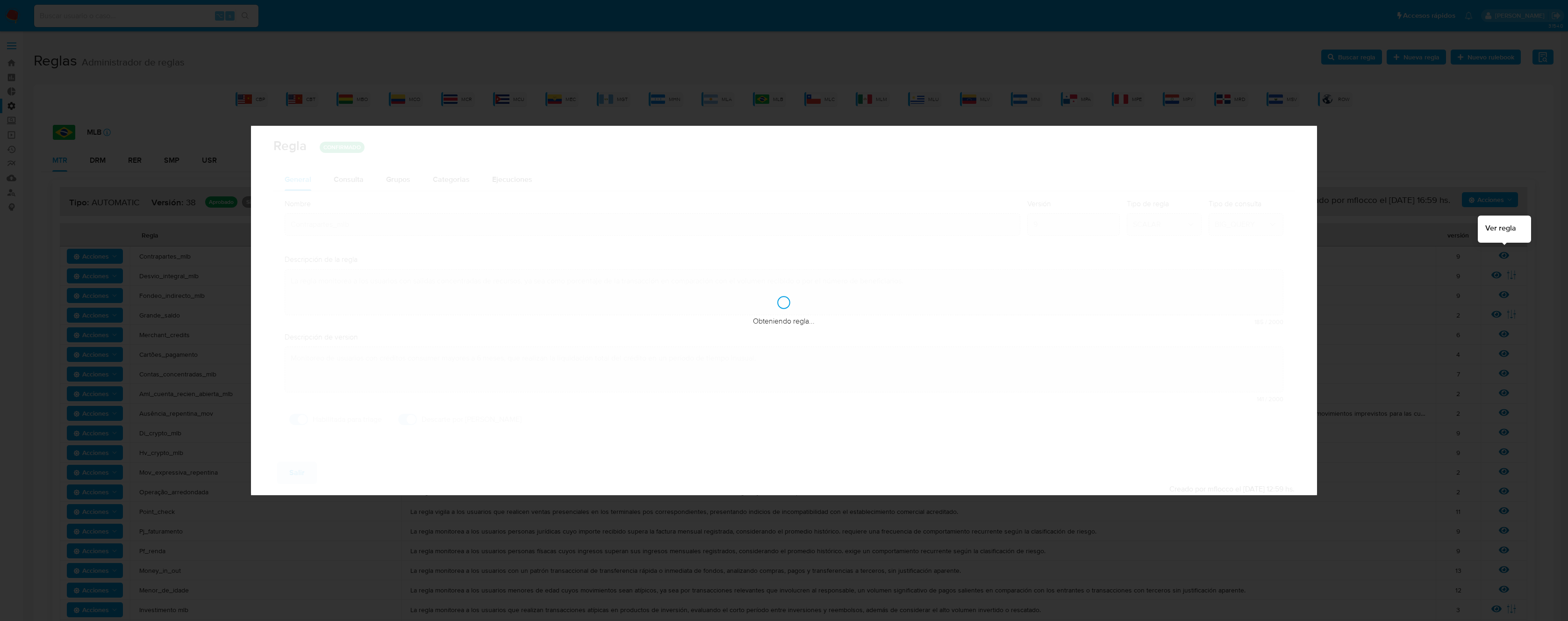
checkbox input "true"
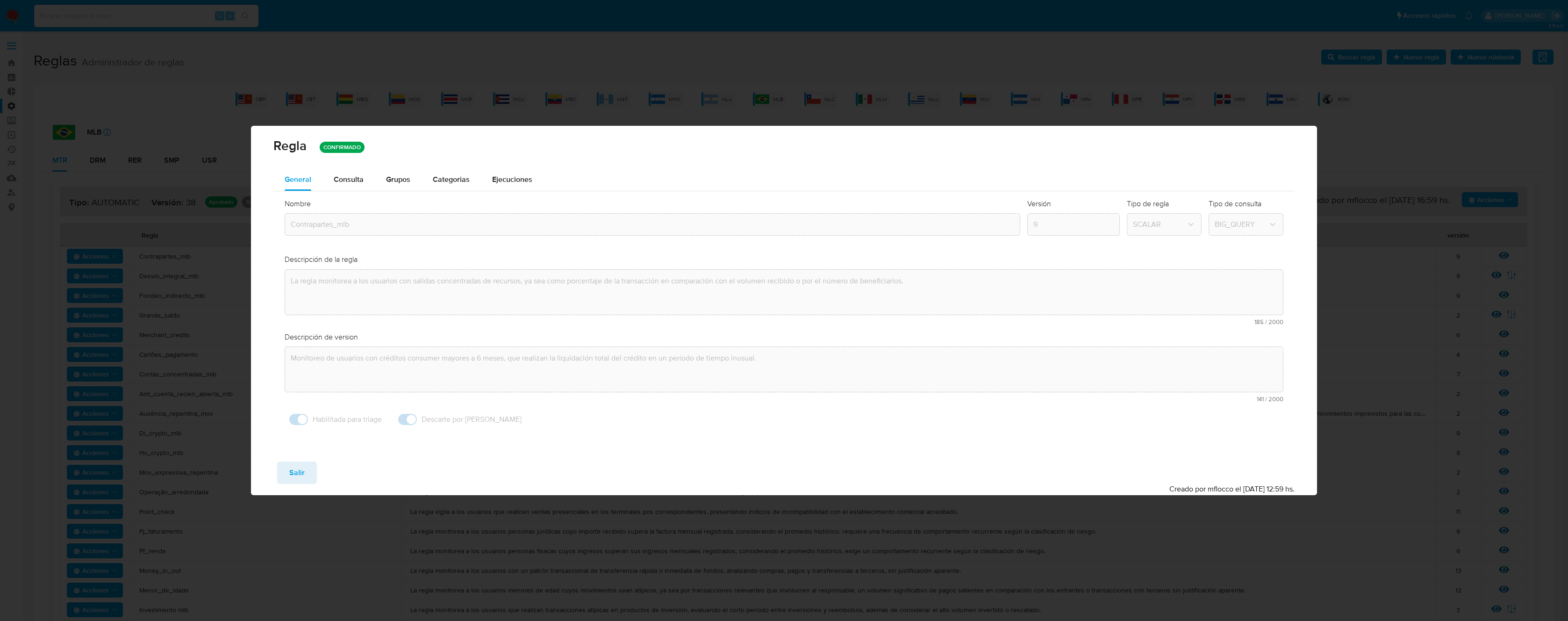
click at [332, 184] on button "Consulta" at bounding box center [349, 179] width 52 height 23
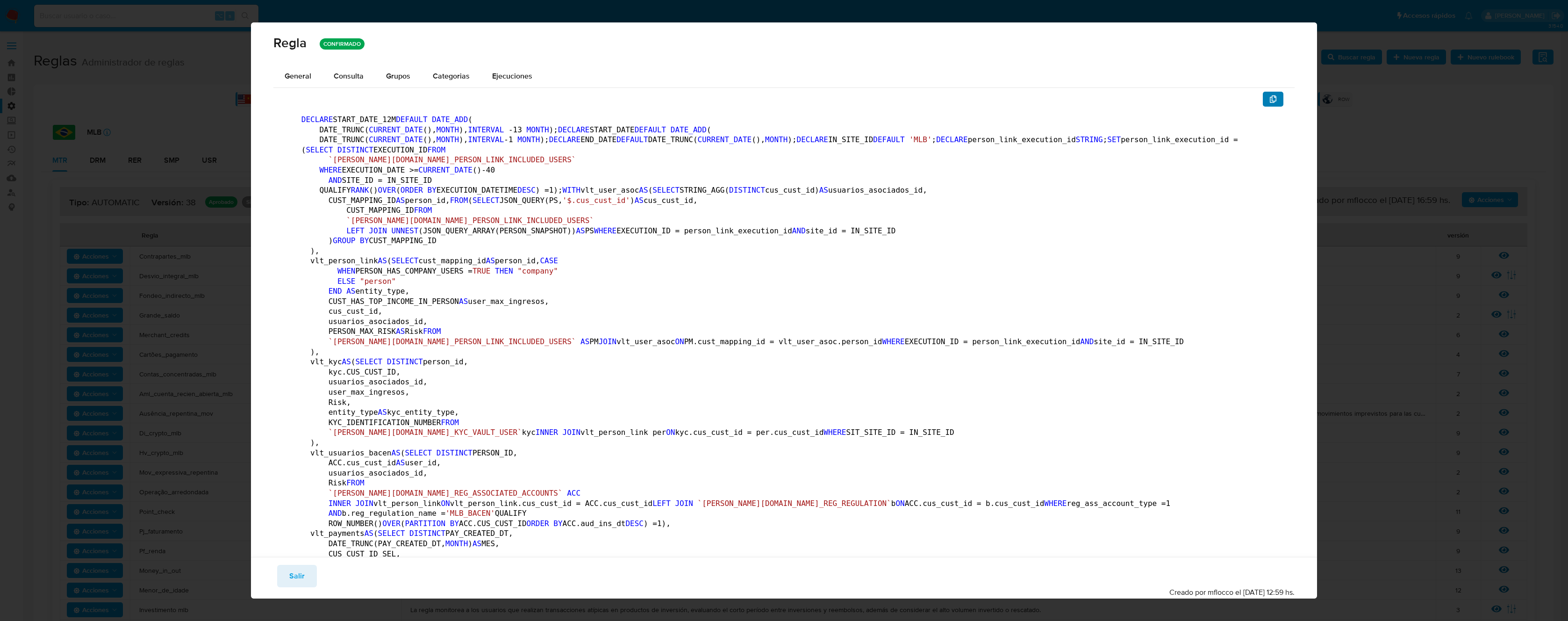
click at [1269, 103] on span "button" at bounding box center [1273, 99] width 7 height 13
